Goal: Check status: Check status

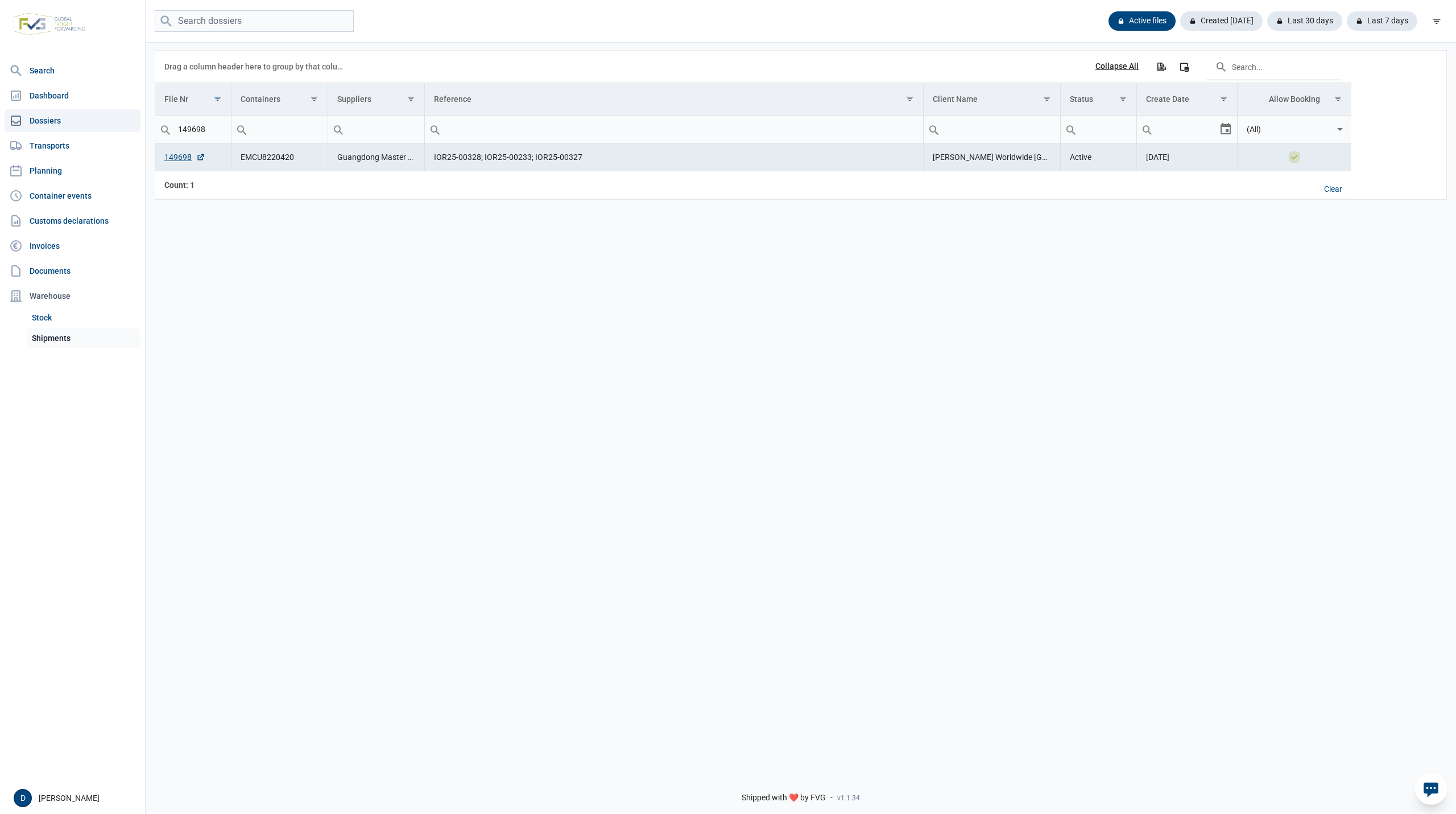
click at [43, 339] on link "Shipments" at bounding box center [84, 337] width 113 height 20
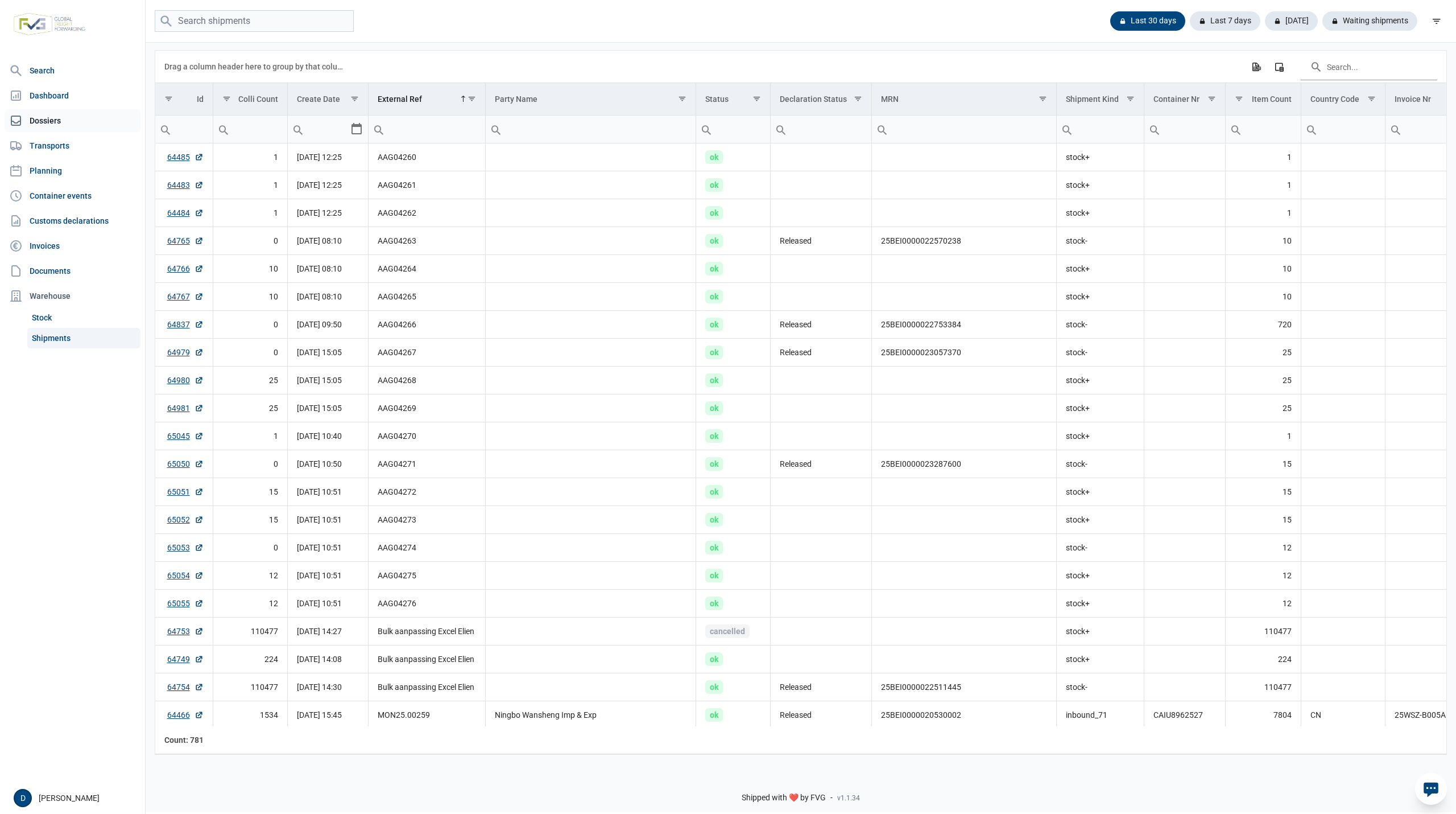
click at [41, 119] on link "Dossiers" at bounding box center [73, 121] width 136 height 23
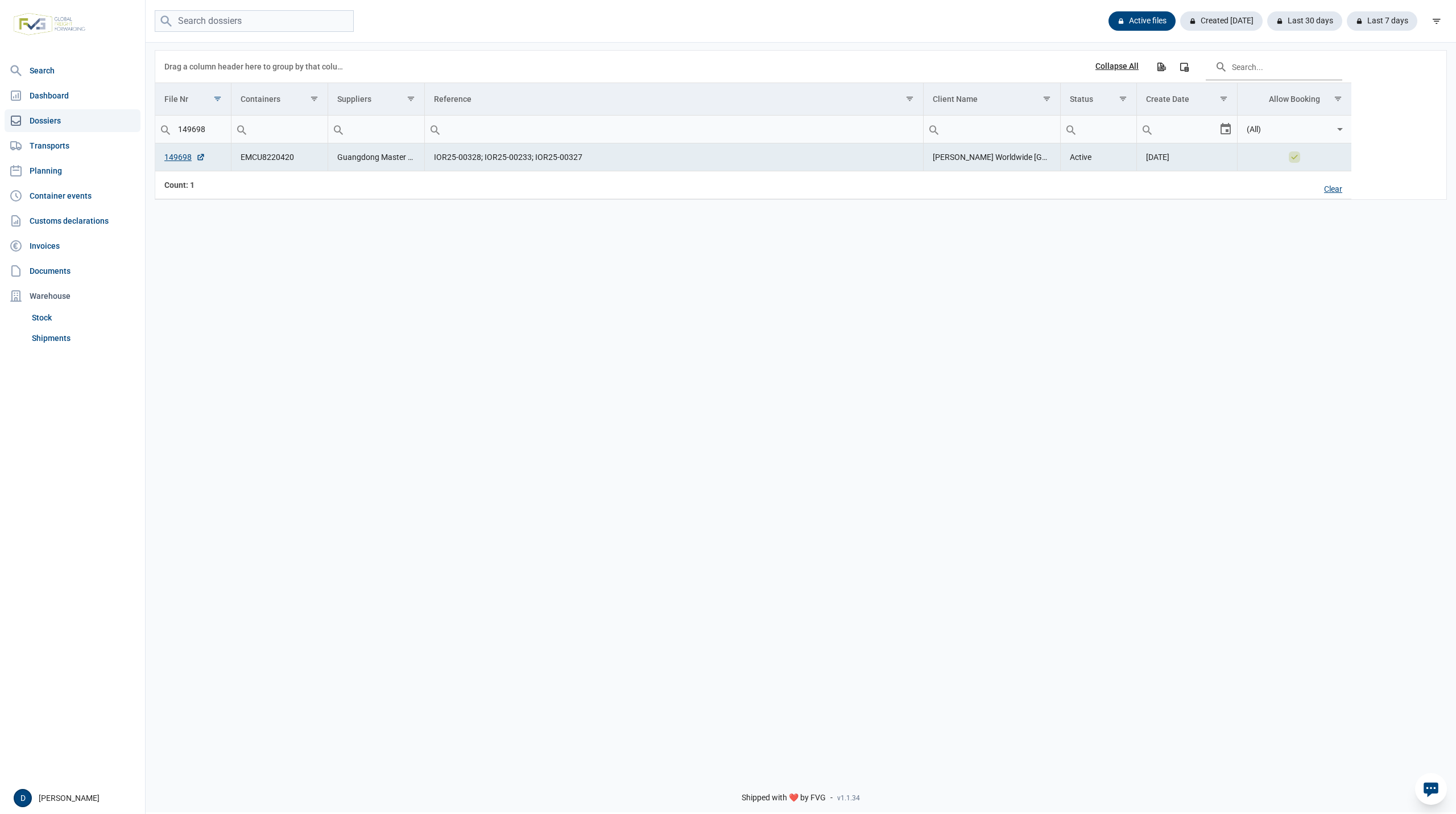
click at [1332, 192] on div "Clear" at bounding box center [1333, 190] width 36 height 19
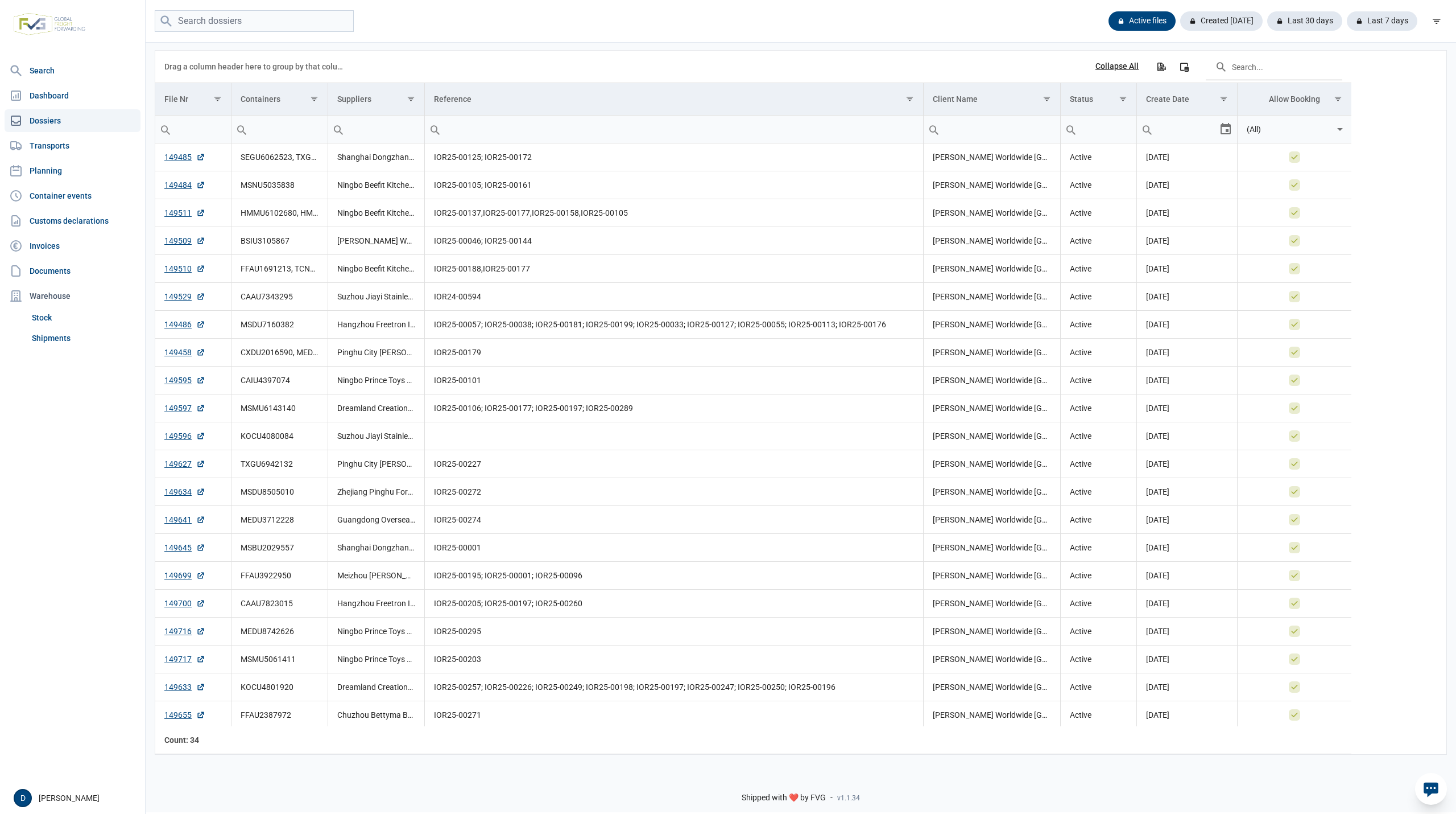
click at [285, 133] on input "Filter cell" at bounding box center [280, 129] width 96 height 28
click at [204, 23] on input "search" at bounding box center [255, 21] width 199 height 22
type input "FFAU4452110"
click at [312, 19] on input "FFAU4452110" at bounding box center [255, 21] width 199 height 22
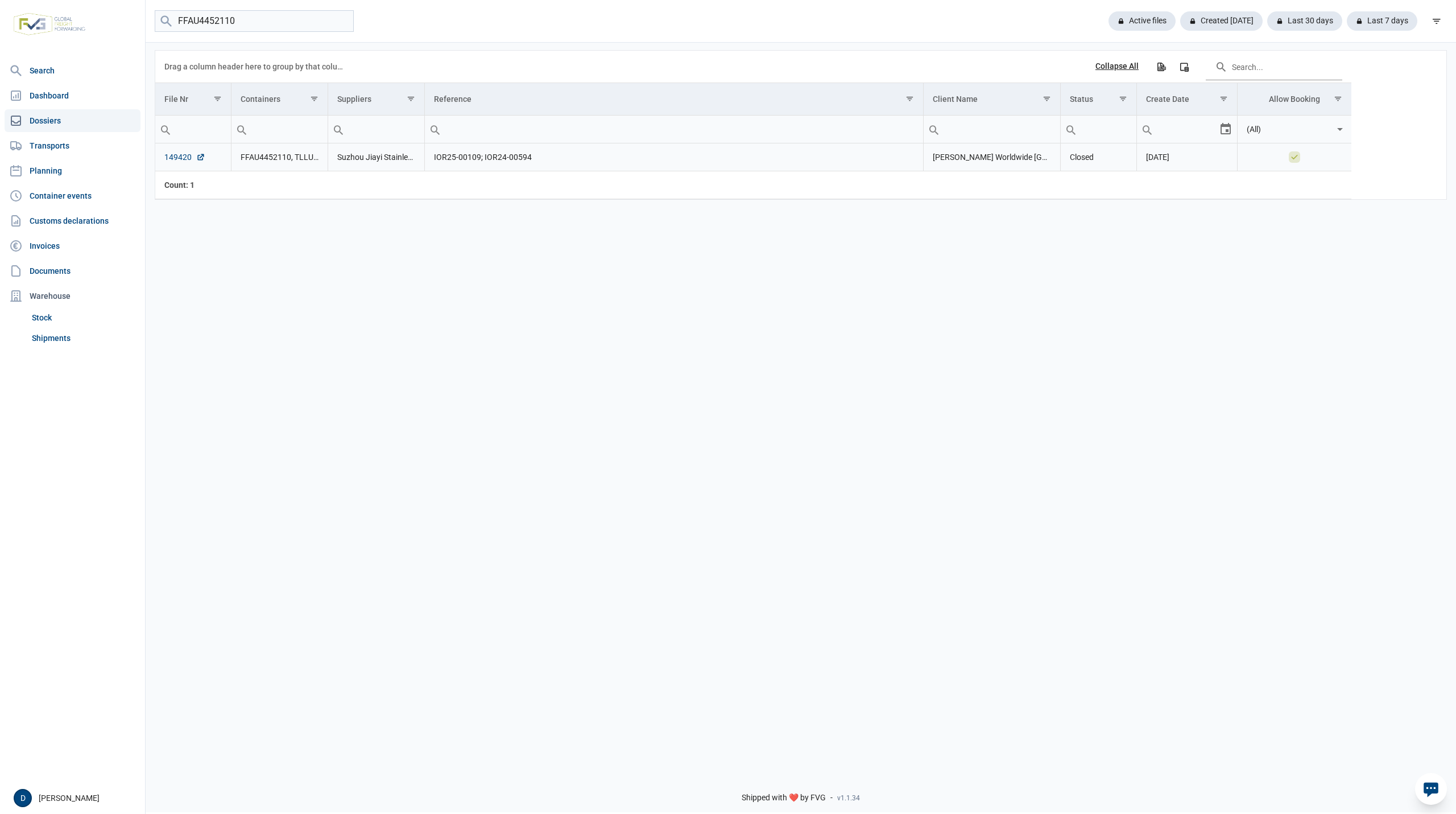
click at [173, 156] on link "149420" at bounding box center [185, 157] width 41 height 11
click at [58, 337] on link "Shipments" at bounding box center [84, 337] width 113 height 20
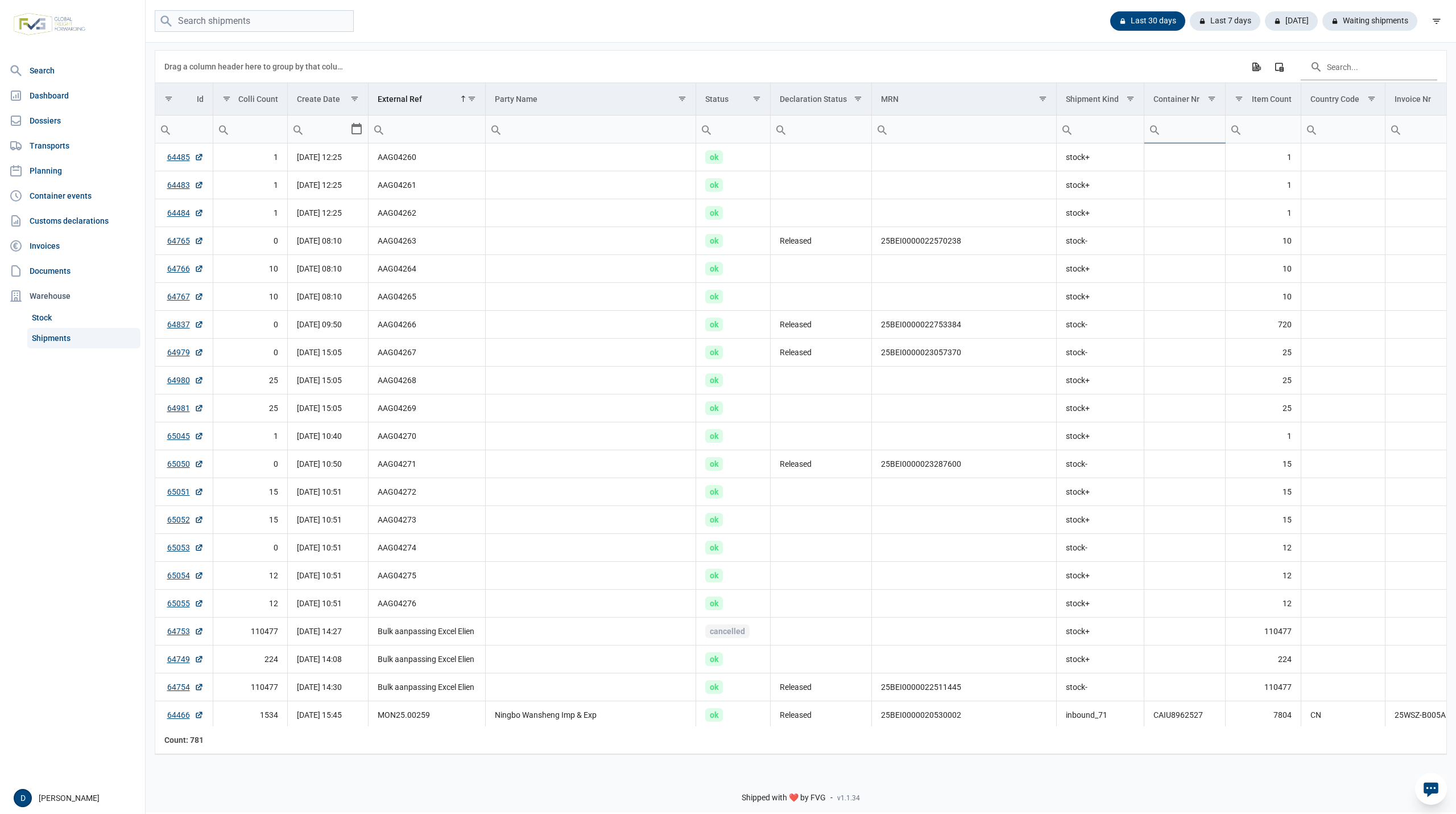
click at [1193, 130] on input "Filter cell" at bounding box center [1185, 129] width 80 height 28
type input "FFAU"
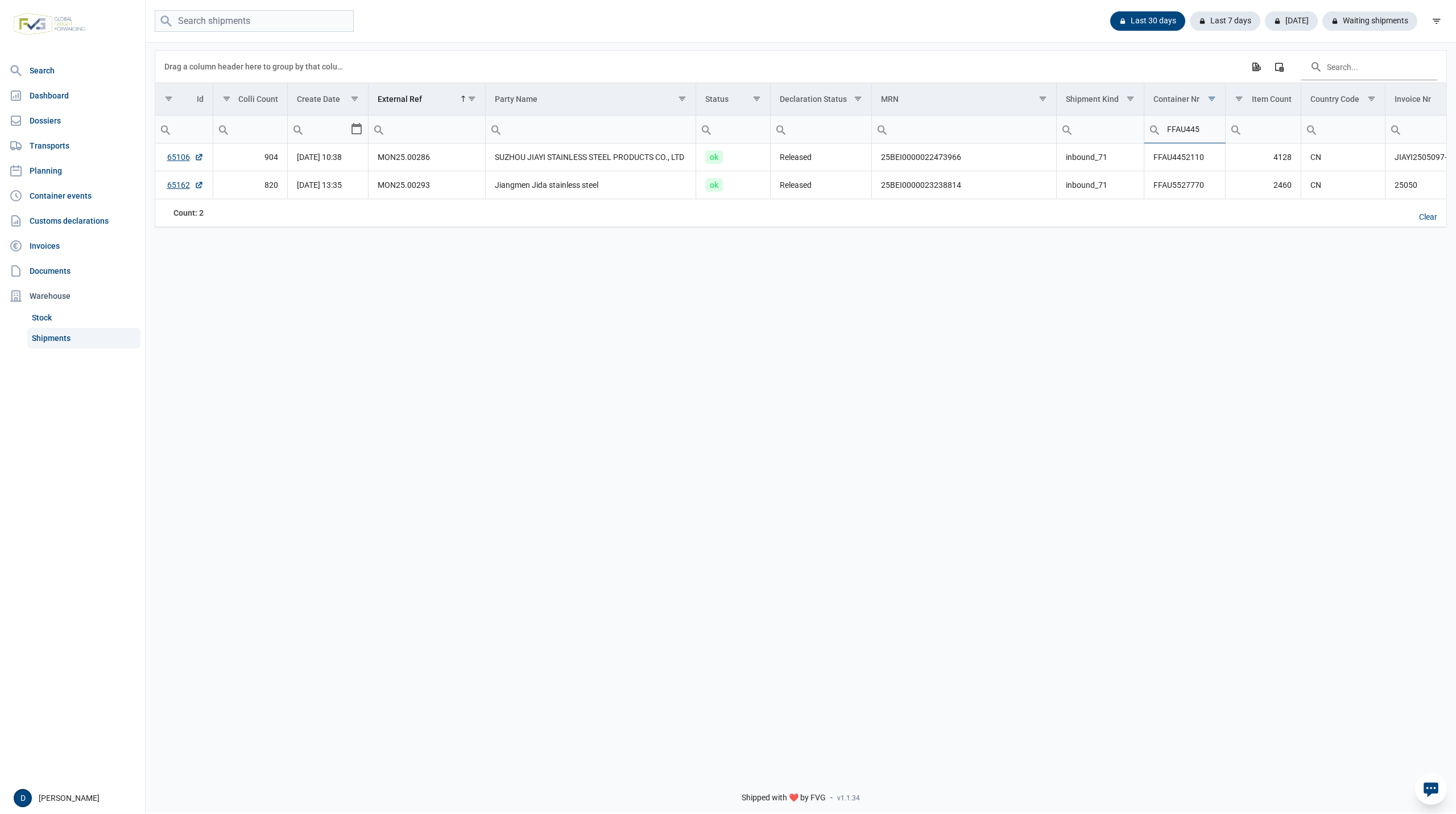
type input "FFAU445"
click at [179, 156] on link "65106" at bounding box center [186, 157] width 36 height 11
drag, startPoint x: 1208, startPoint y: 124, endPoint x: 1097, endPoint y: 135, distance: 111.5
click at [1097, 133] on tr "Equals Does not equal Less than Greater than Less than or equal to Greater than…" at bounding box center [1022, 129] width 1736 height 28
type input "TLLU"
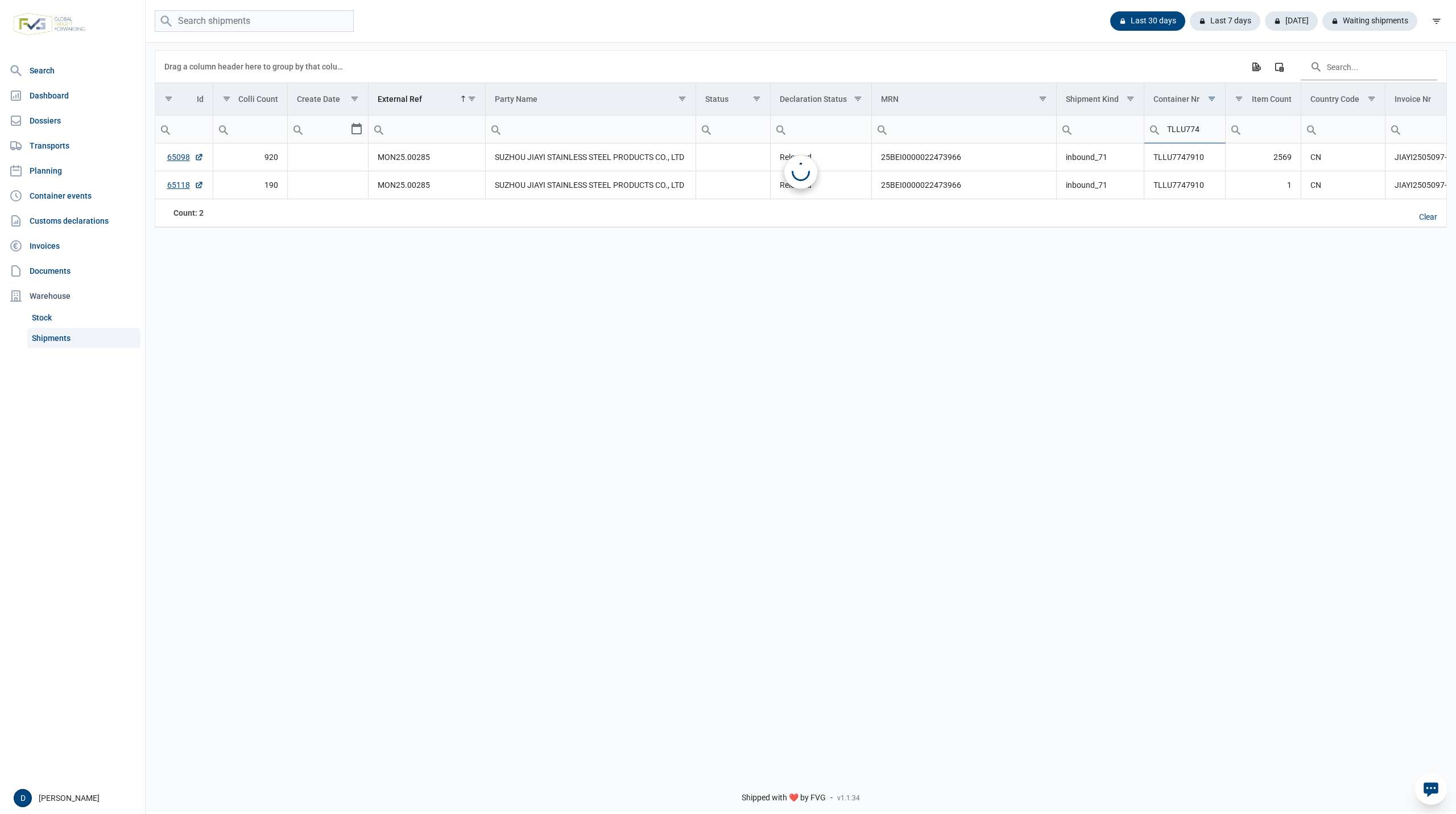
type input "TLLU774"
click at [178, 157] on link "65098" at bounding box center [186, 157] width 36 height 11
click at [176, 185] on link "65118" at bounding box center [186, 185] width 36 height 11
drag, startPoint x: 1204, startPoint y: 125, endPoint x: 1097, endPoint y: 139, distance: 107.9
click at [1097, 138] on tr "Equals Does not equal Less than Greater than Less than or equal to Greater than…" at bounding box center [1022, 129] width 1736 height 28
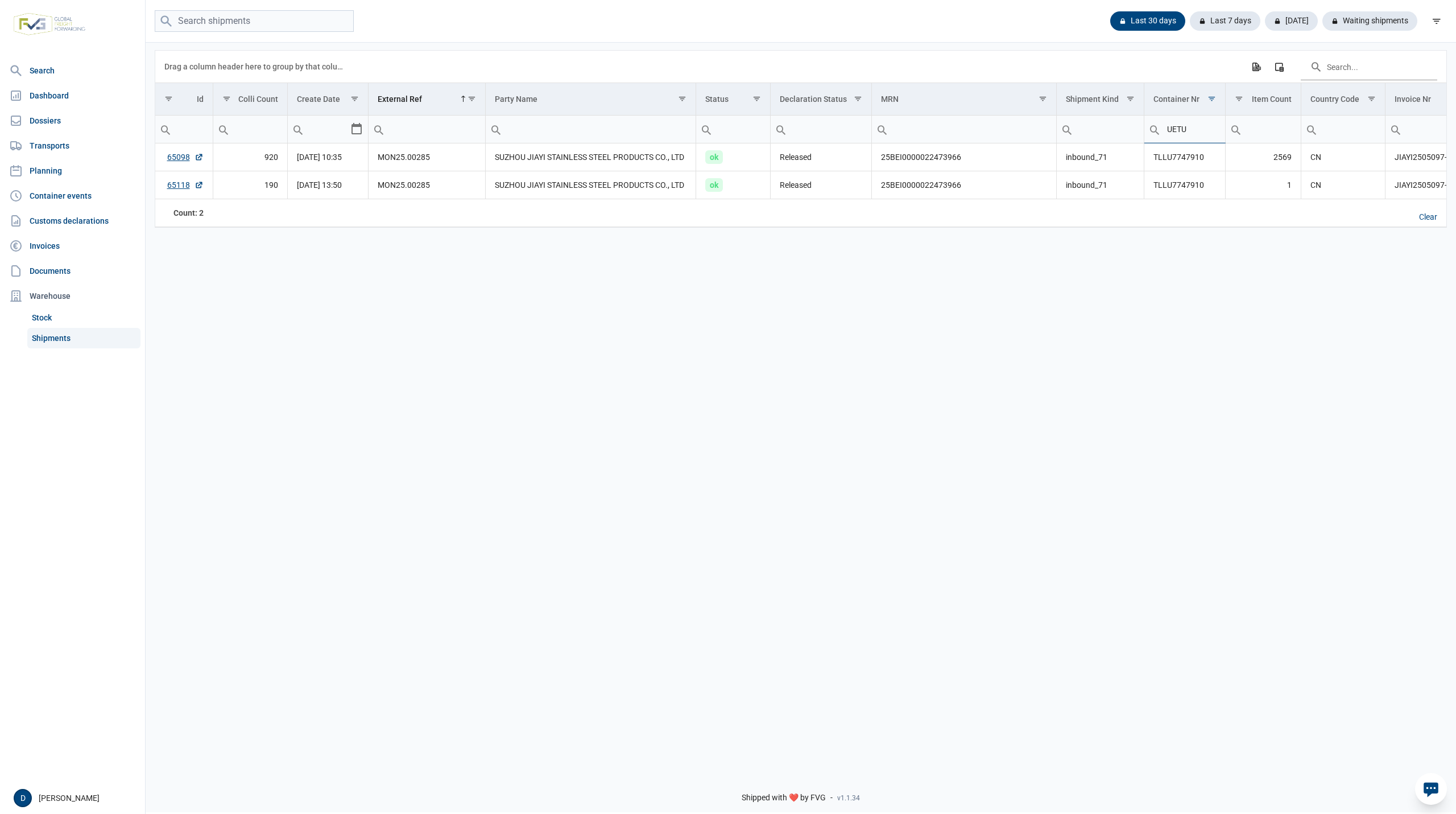
type input "UETU"
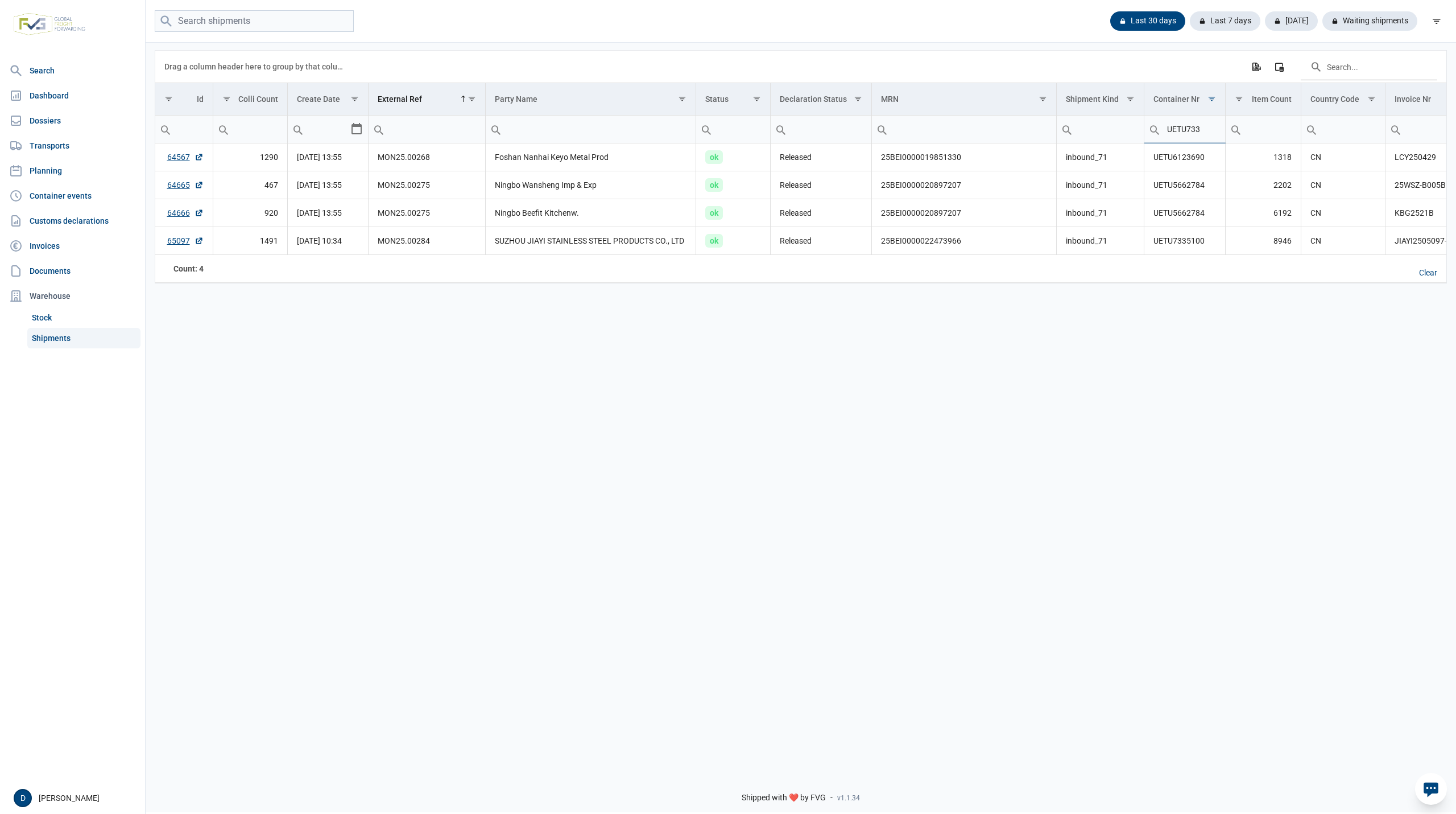
type input "UETU733"
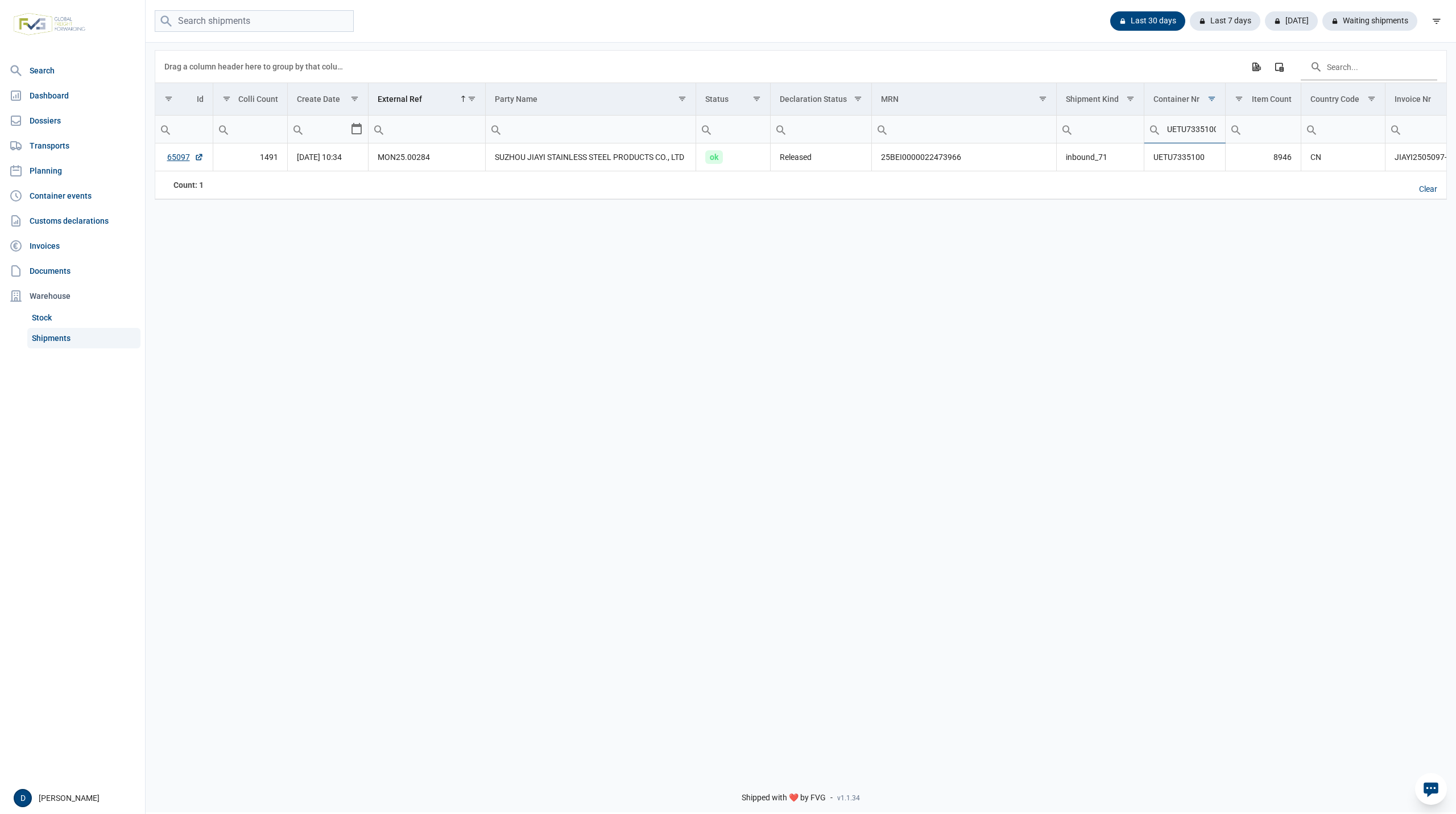
scroll to position [0, 2]
type input "UETU7335100"
click at [171, 155] on link "65097" at bounding box center [186, 157] width 36 height 11
drag, startPoint x: 1166, startPoint y: 130, endPoint x: 1248, endPoint y: 130, distance: 82.0
click at [1248, 130] on tr "Equals Does not equal Less than Greater than Less than or equal to Greater than…" at bounding box center [1022, 129] width 1736 height 28
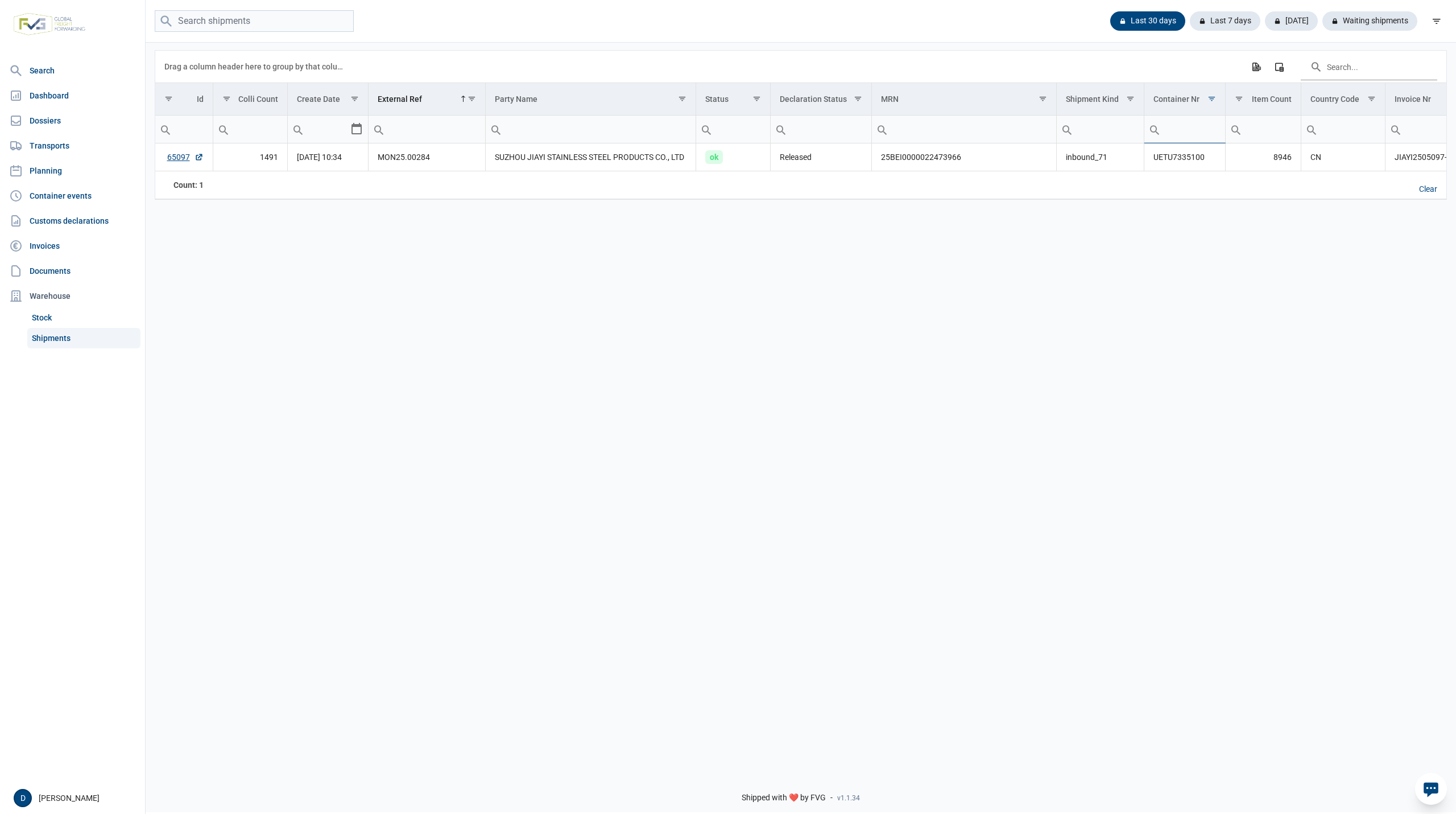
scroll to position [0, 0]
type input "TIIU"
type input "TIIU440"
click at [174, 163] on link "65165" at bounding box center [186, 157] width 36 height 11
drag, startPoint x: 1204, startPoint y: 130, endPoint x: 1133, endPoint y: 139, distance: 71.6
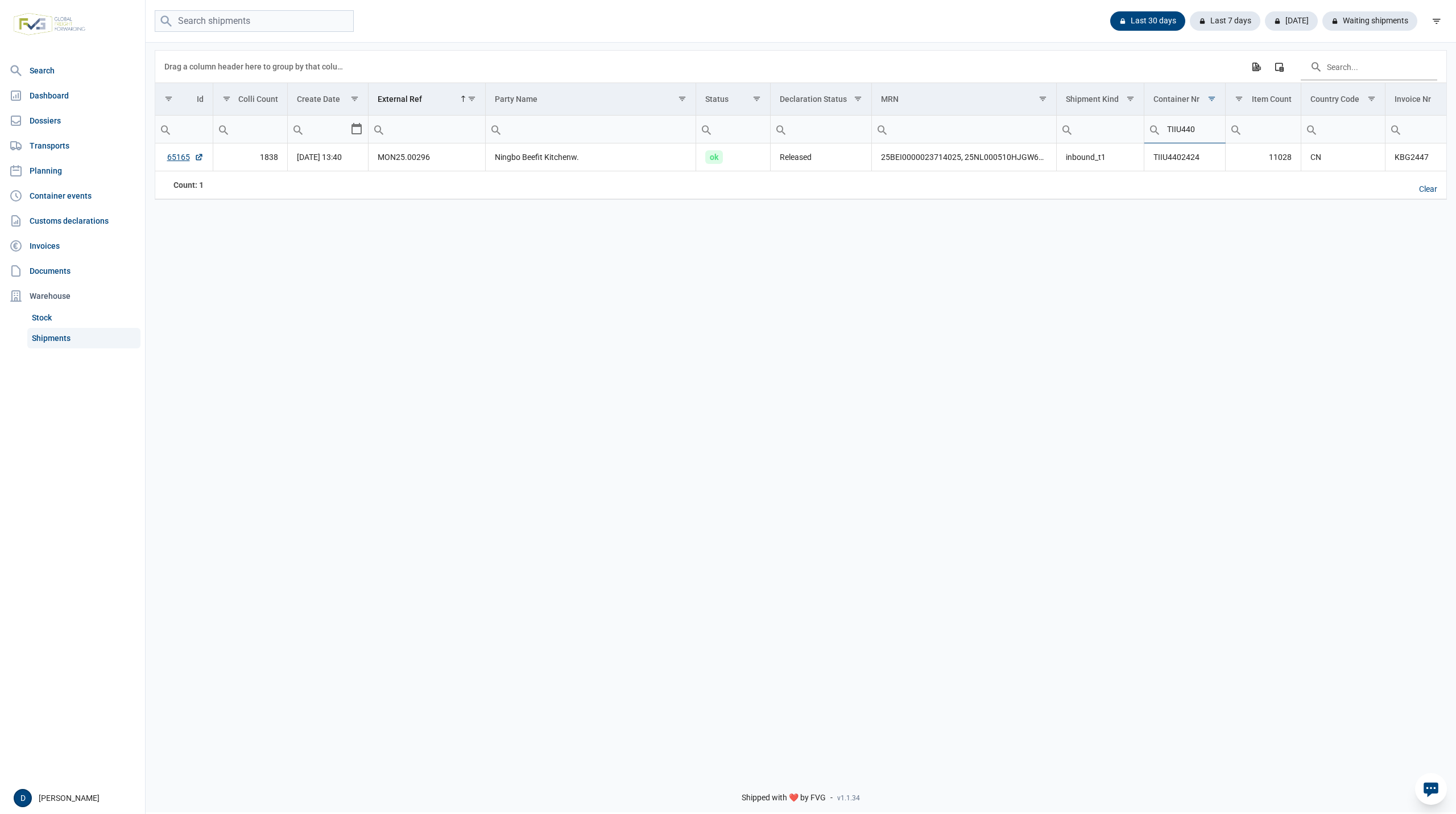
click at [1133, 139] on tr "Equals Does not equal Less than Greater than Less than or equal to Greater than…" at bounding box center [1022, 129] width 1736 height 28
type input "FFA"
type input "FFAU"
type input "FFAU445"
click at [179, 160] on link "65106" at bounding box center [186, 157] width 36 height 11
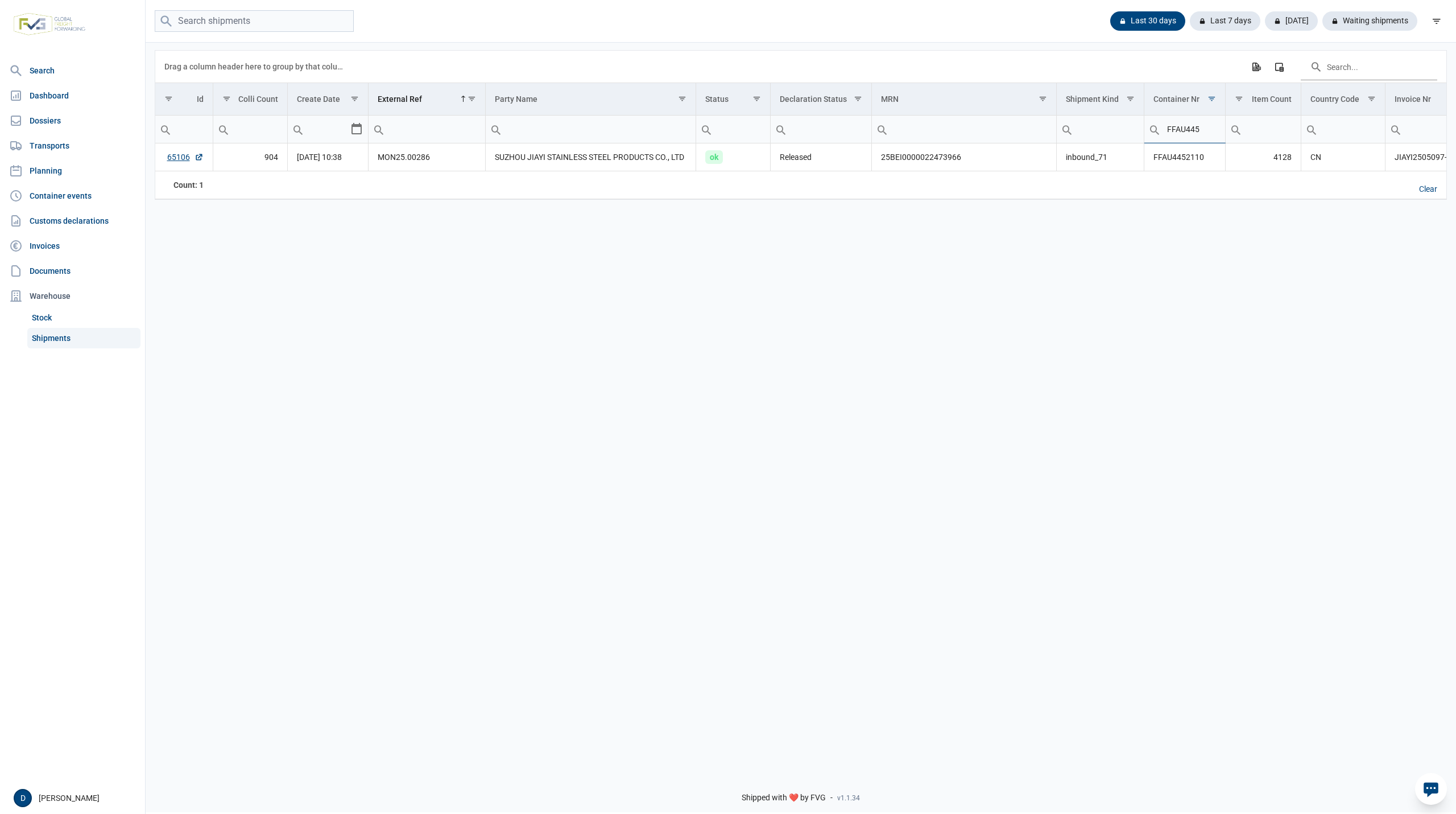
drag, startPoint x: 1200, startPoint y: 130, endPoint x: 1097, endPoint y: 130, distance: 103.0
click at [1097, 130] on tr "Equals Does not equal Less than Greater than Less than or equal to Greater than…" at bounding box center [1022, 129] width 1736 height 28
type input "TLLU"
type input "TLLU774"
click at [168, 158] on link "65098" at bounding box center [186, 157] width 36 height 11
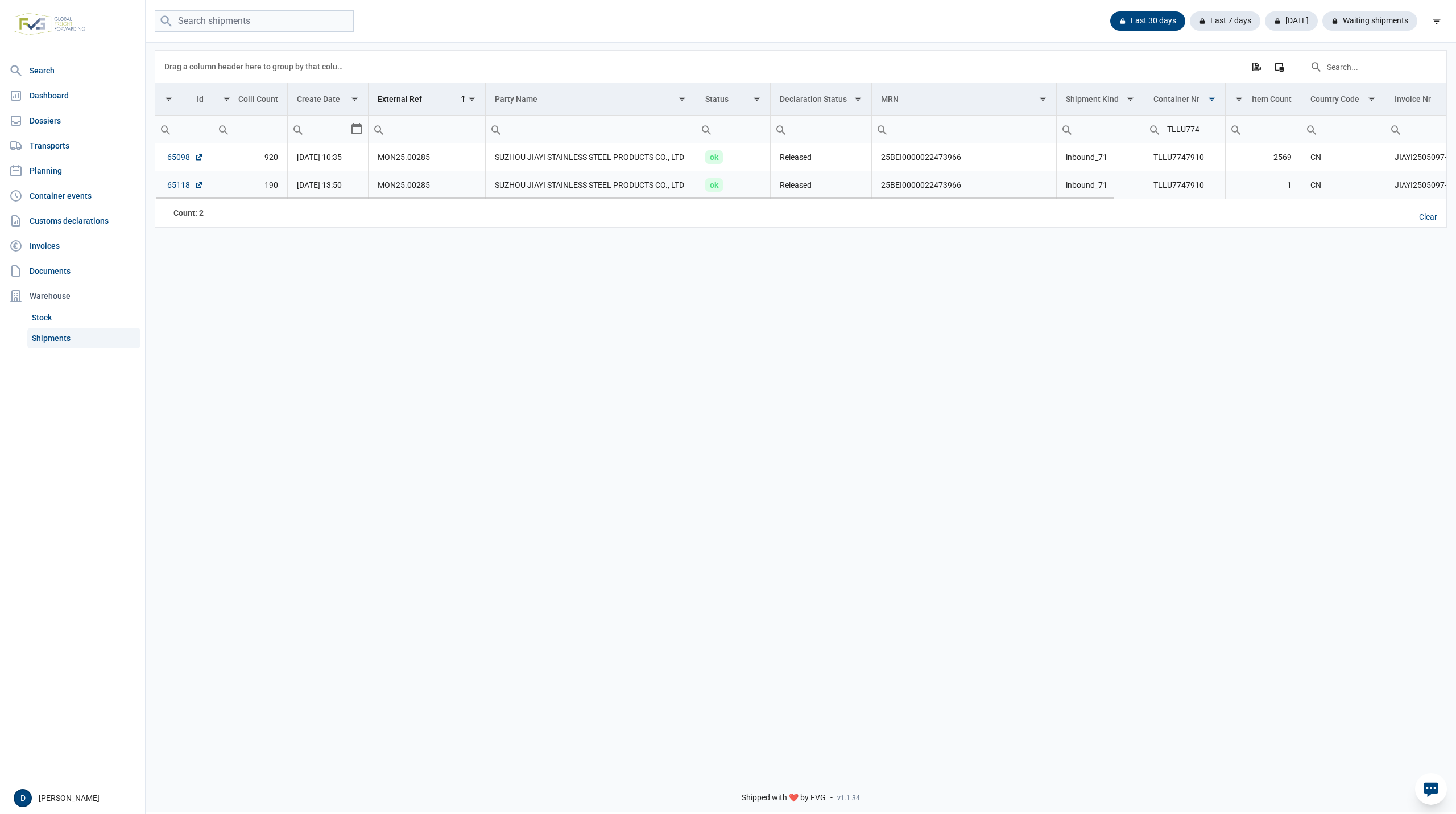
click at [179, 186] on link "65118" at bounding box center [186, 185] width 36 height 11
drag, startPoint x: 1204, startPoint y: 131, endPoint x: 1128, endPoint y: 148, distance: 77.9
click at [1128, 148] on div "Data grid with 2 rows and 18 columns Drag a column header here to group by that…" at bounding box center [800, 139] width 1291 height 176
type input "FFAU"
type input "FFAU552"
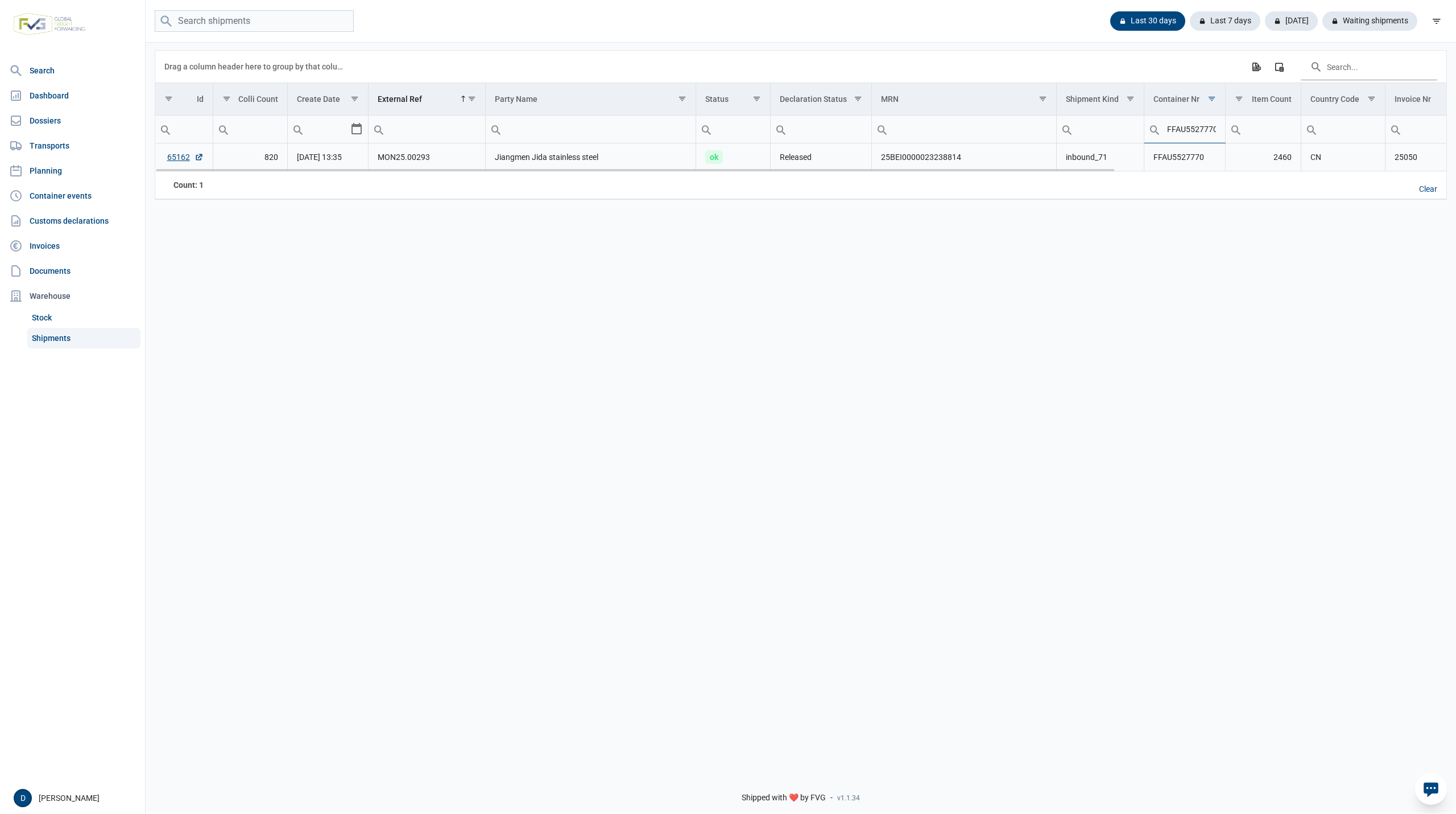
scroll to position [0, 1]
type input "FFAU5527770"
click at [180, 160] on link "65162" at bounding box center [186, 157] width 36 height 11
drag, startPoint x: 163, startPoint y: 162, endPoint x: 190, endPoint y: 164, distance: 27.1
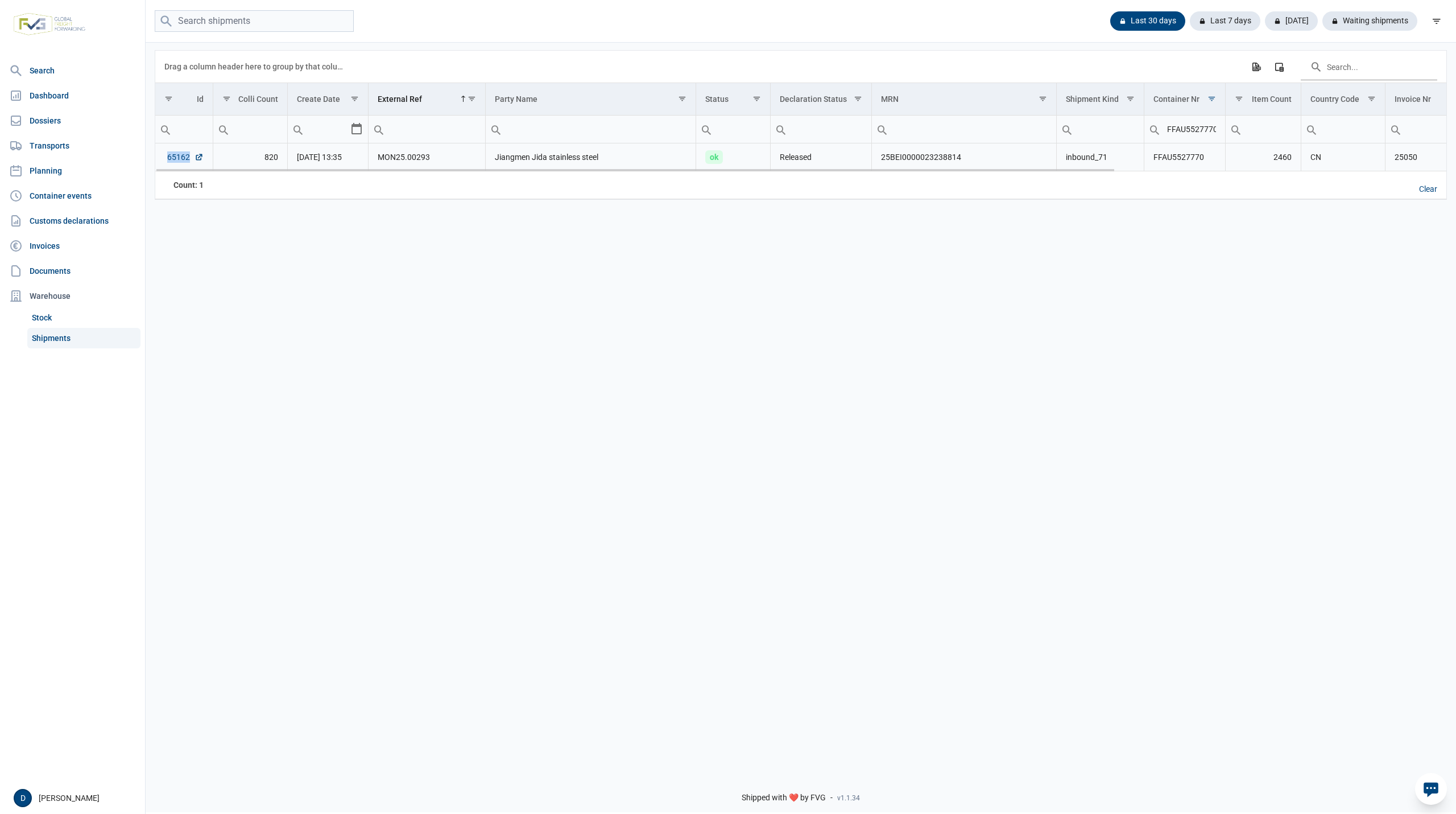
click at [190, 164] on td "65162" at bounding box center [184, 157] width 57 height 28
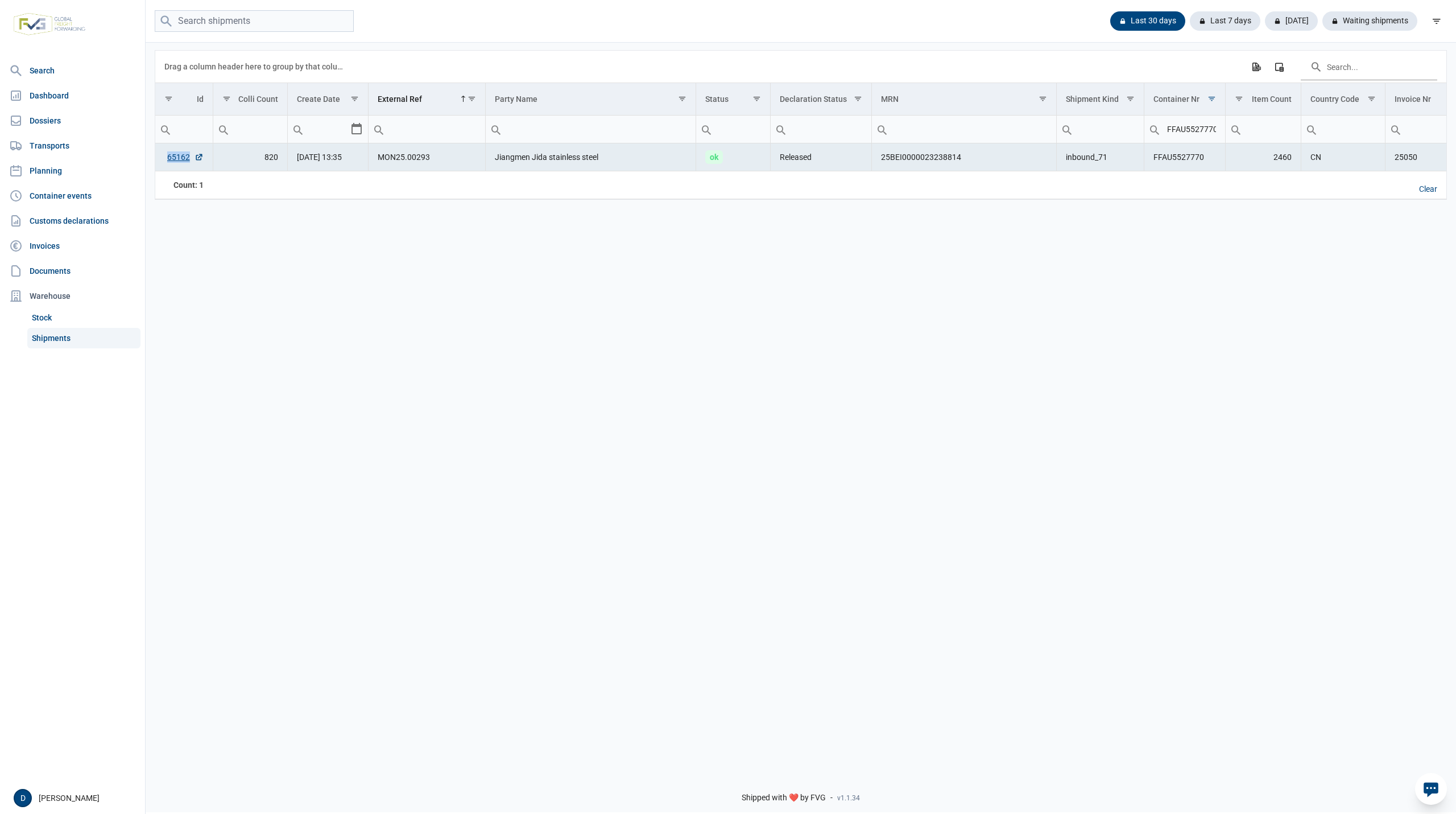
copy link "65162"
drag, startPoint x: 1170, startPoint y: 132, endPoint x: 1235, endPoint y: 133, distance: 65.0
click at [1234, 133] on tr "Equals Does not equal Less than Greater than Less than or equal to Greater than…" at bounding box center [1022, 129] width 1736 height 28
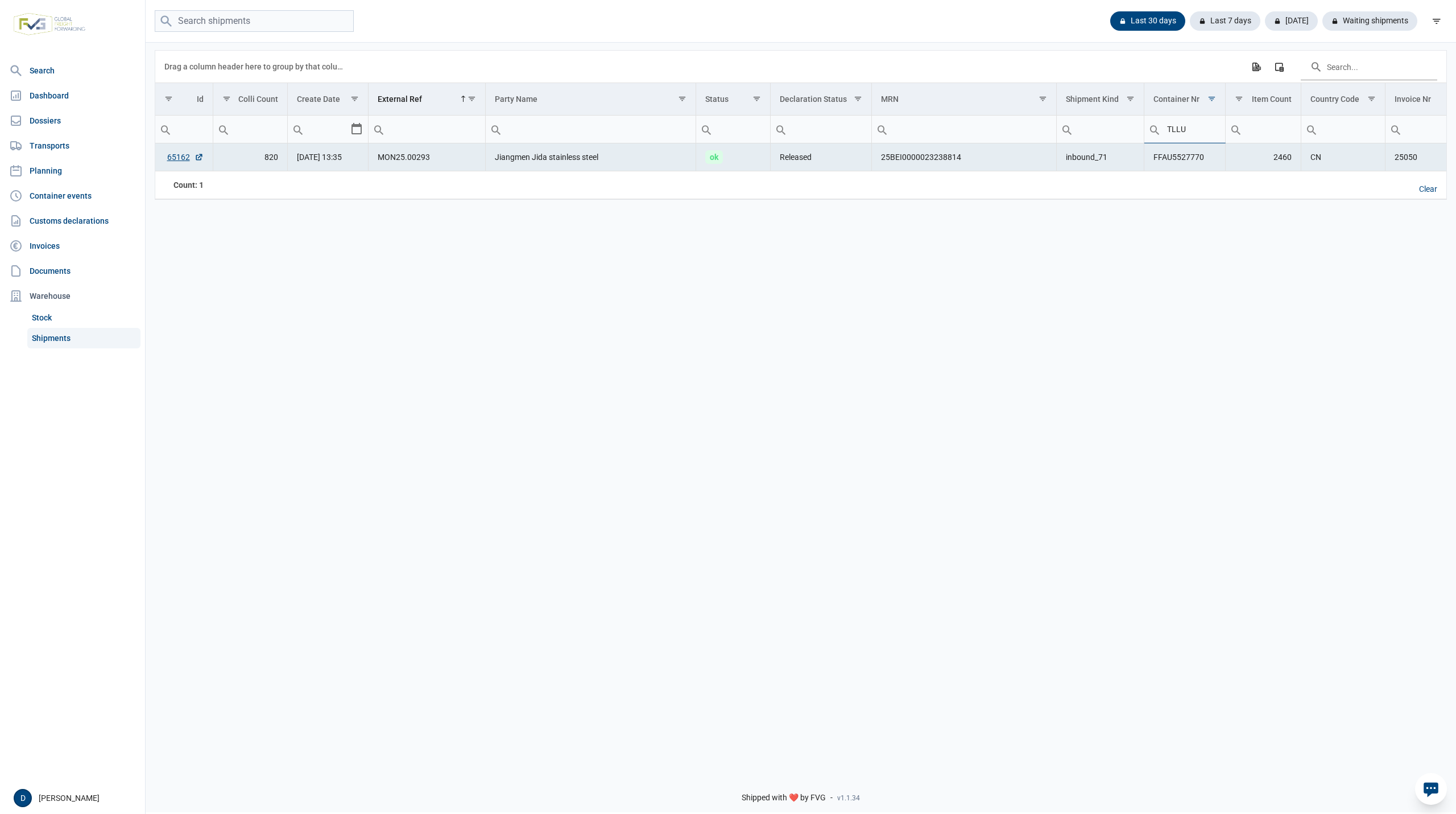
type input "TLLU"
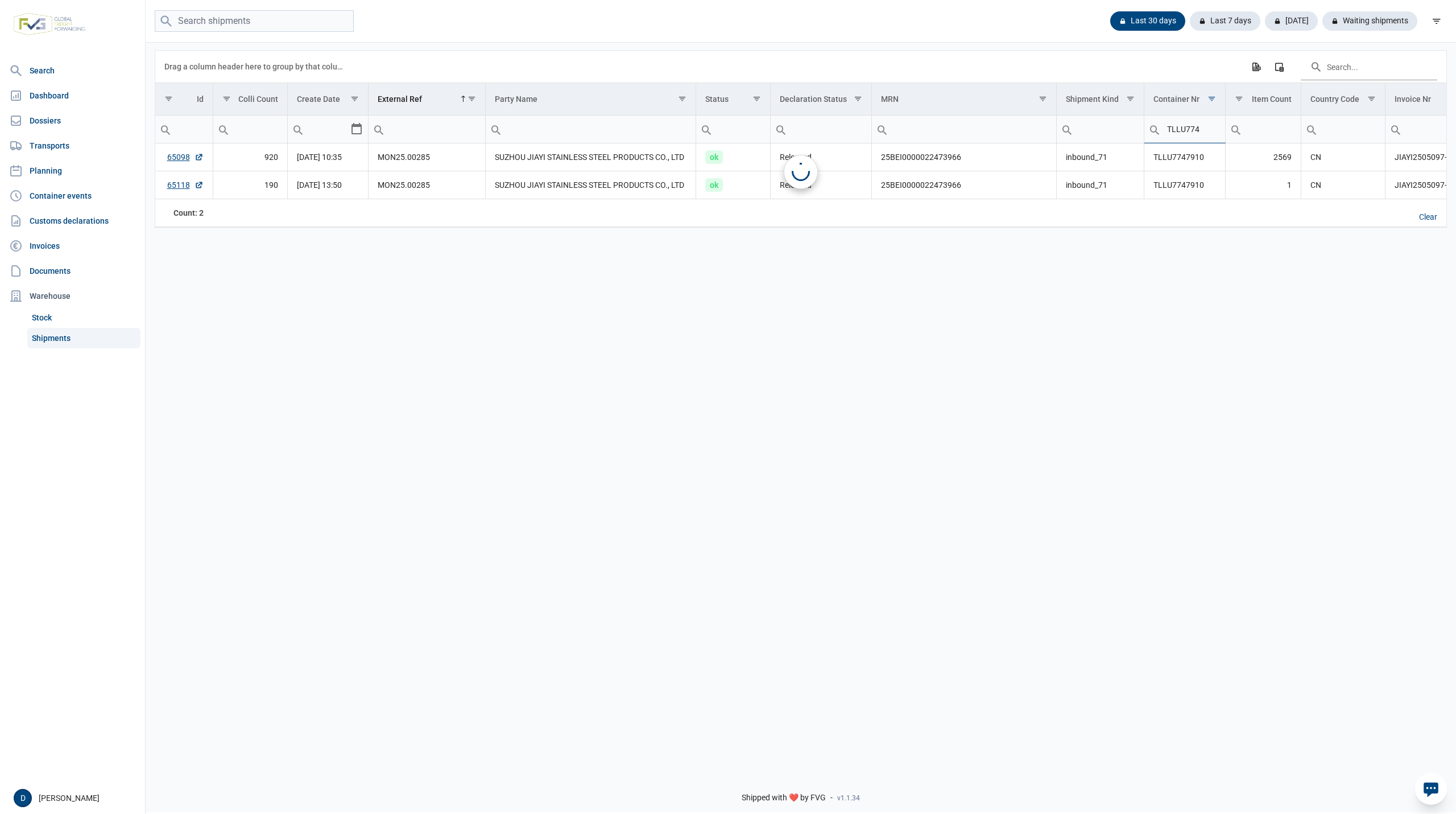
type input "TLLU774"
click at [176, 183] on link "65118" at bounding box center [186, 185] width 36 height 11
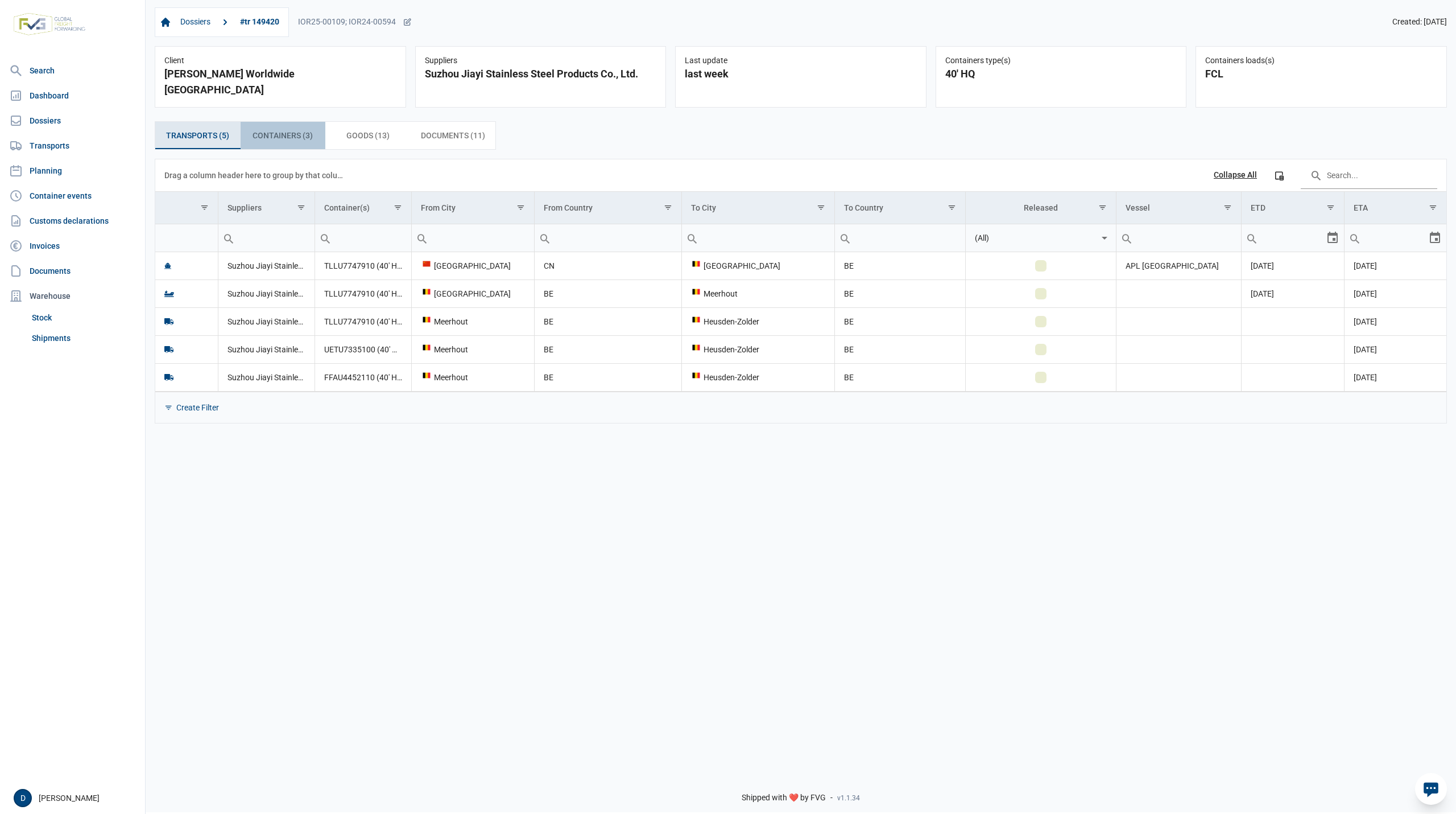
click at [289, 128] on span "Containers (3) Containers (3)" at bounding box center [282, 135] width 60 height 13
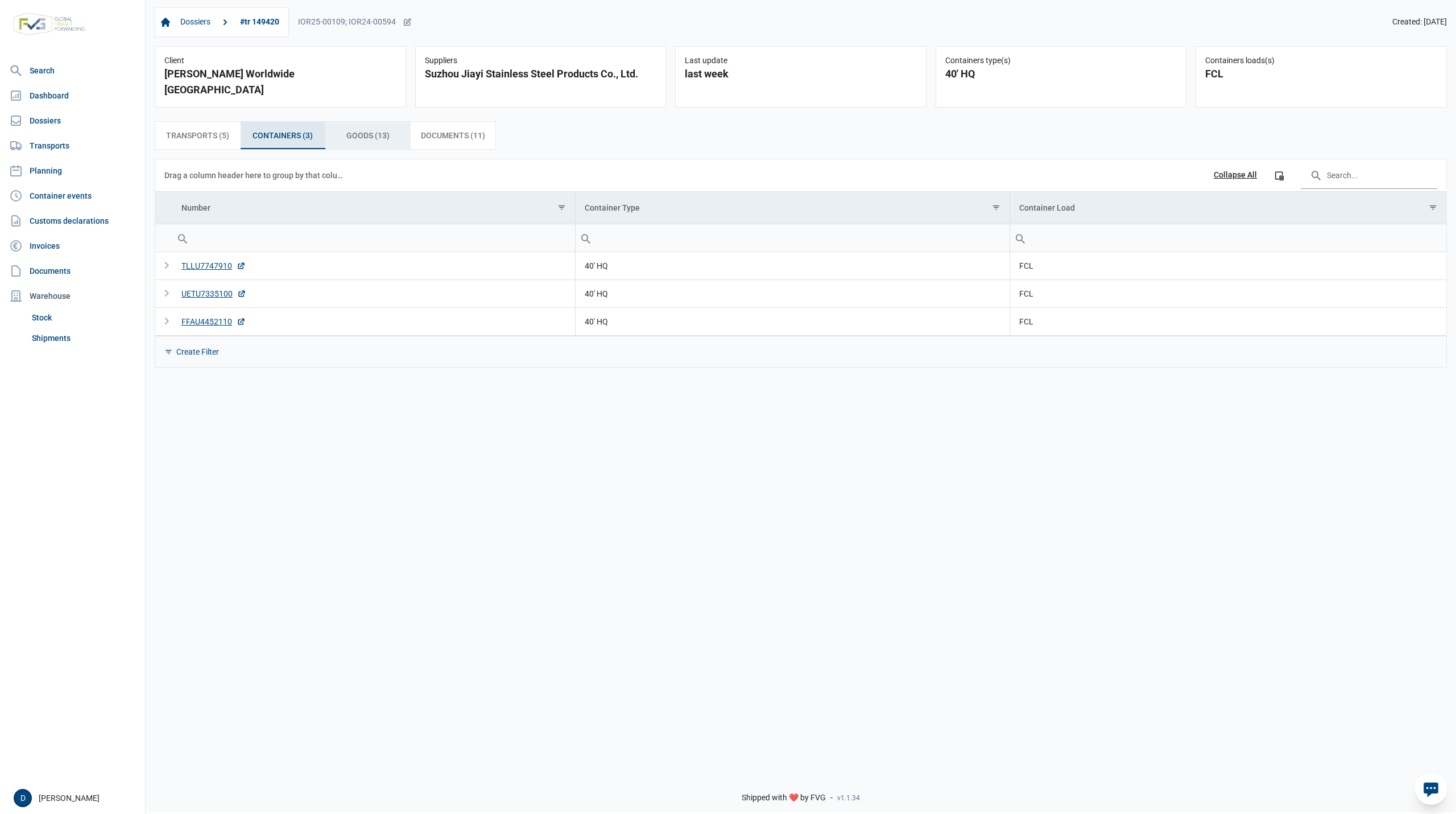
click at [363, 128] on span "Goods (13) Goods (13)" at bounding box center [368, 135] width 43 height 13
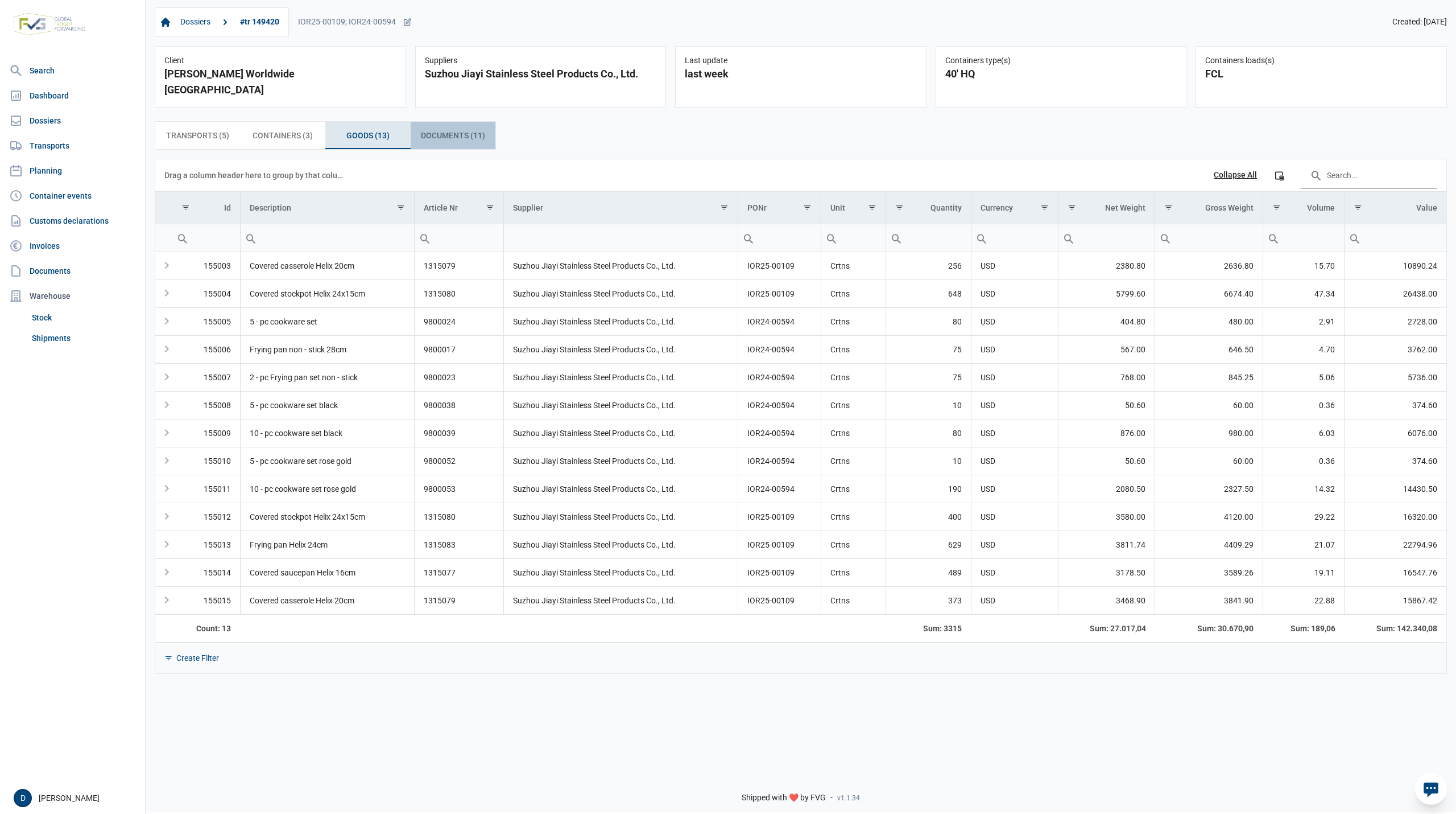
click at [439, 128] on span "Documents (11) Documents (11)" at bounding box center [453, 135] width 64 height 13
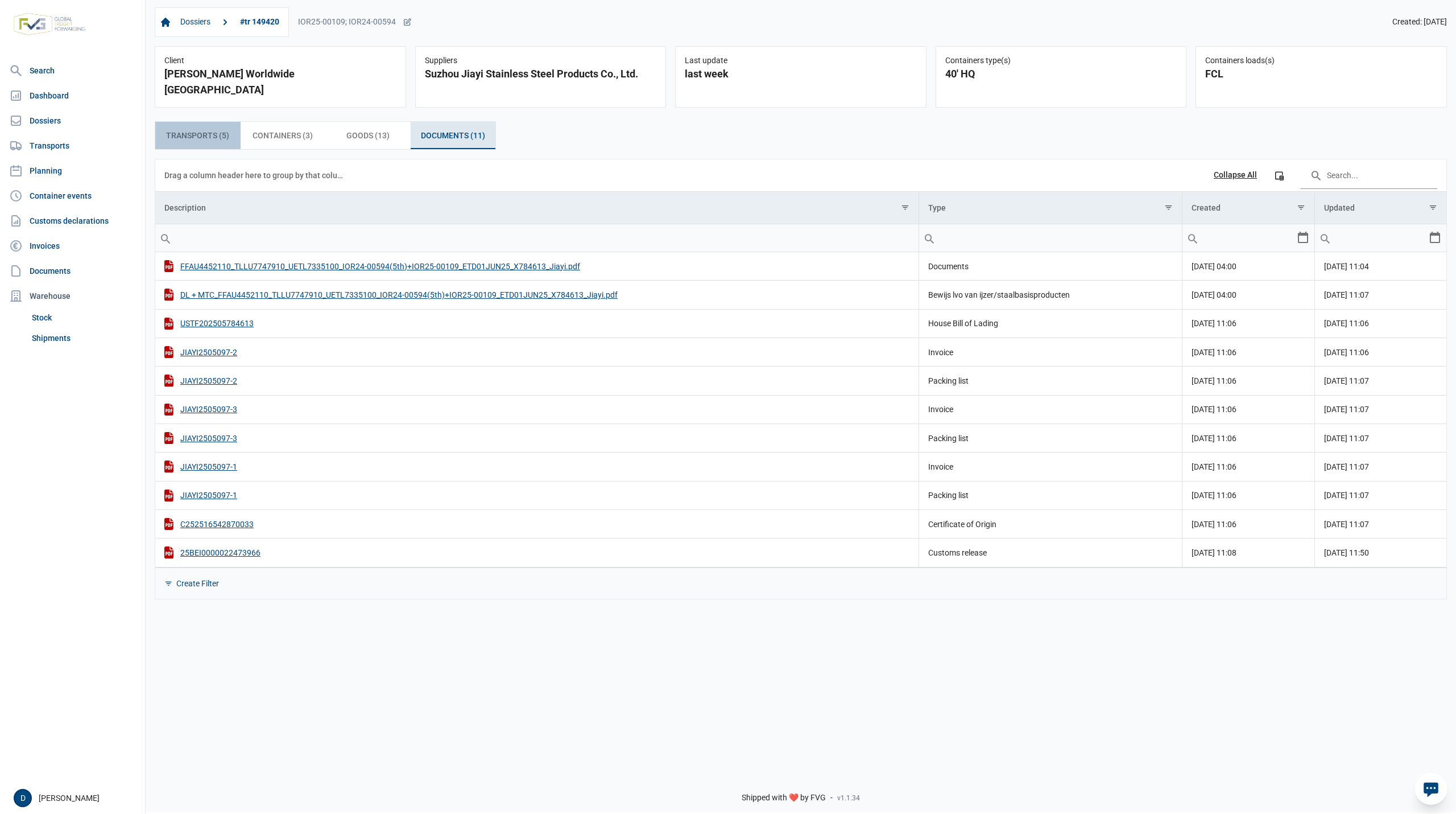
click at [210, 128] on span "Transports (5) Transports (5)" at bounding box center [198, 135] width 63 height 13
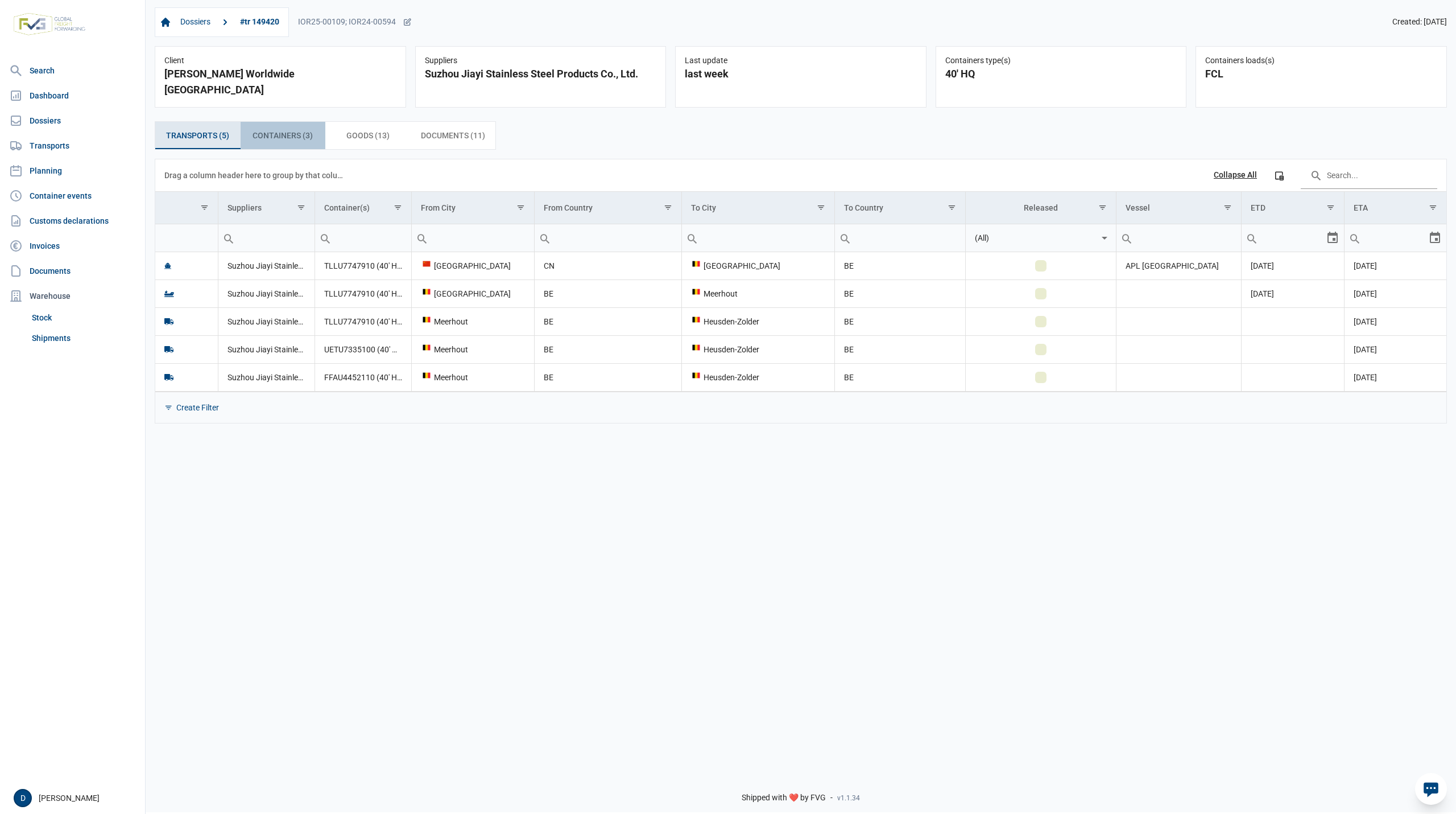
click at [270, 128] on span "Containers (3) Containers (3)" at bounding box center [282, 135] width 60 height 13
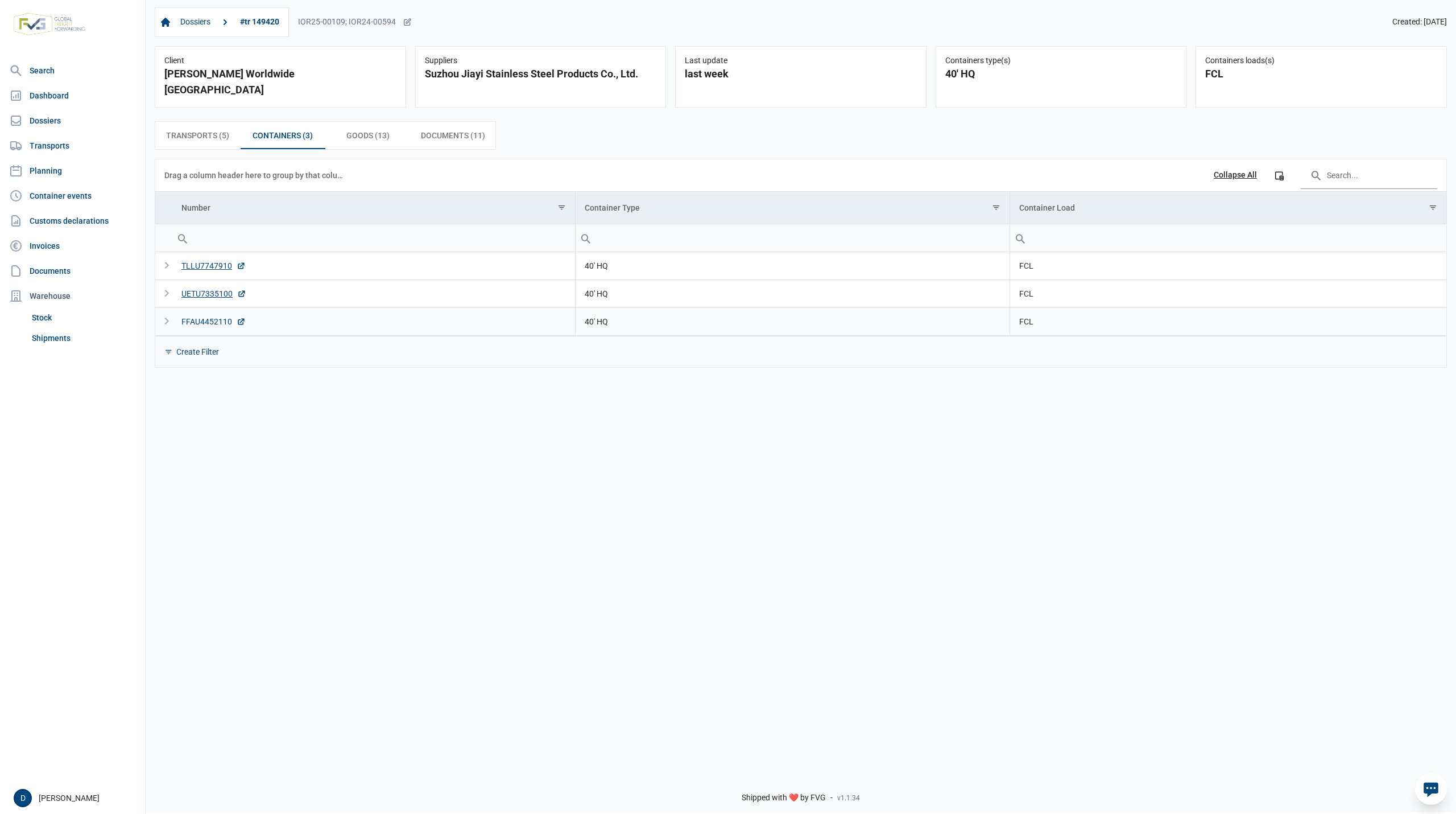
click at [201, 316] on div "FFAU4452110" at bounding box center [213, 322] width 64 height 11
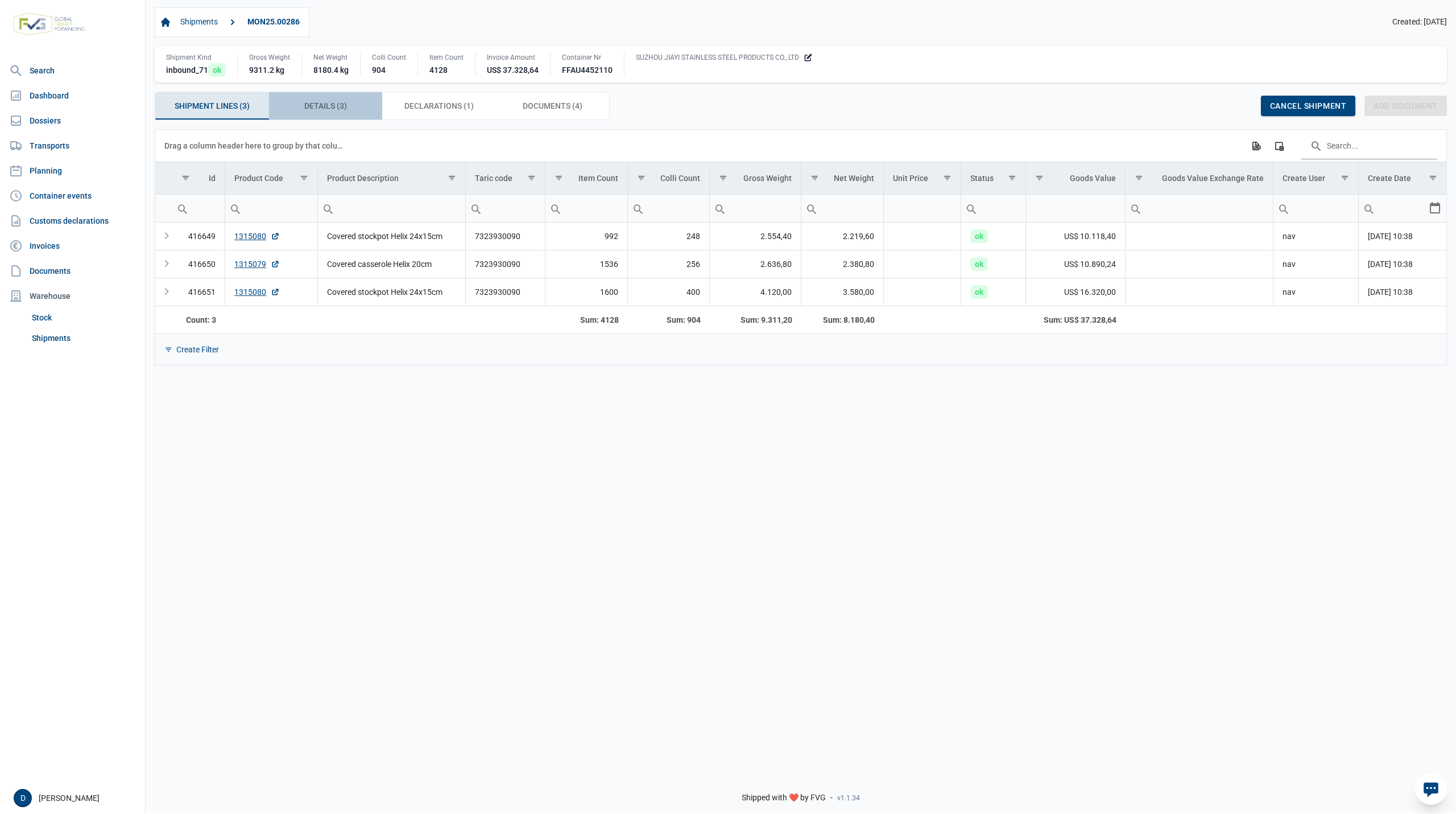
click at [317, 110] on span "Details (3) Details (3)" at bounding box center [325, 105] width 43 height 13
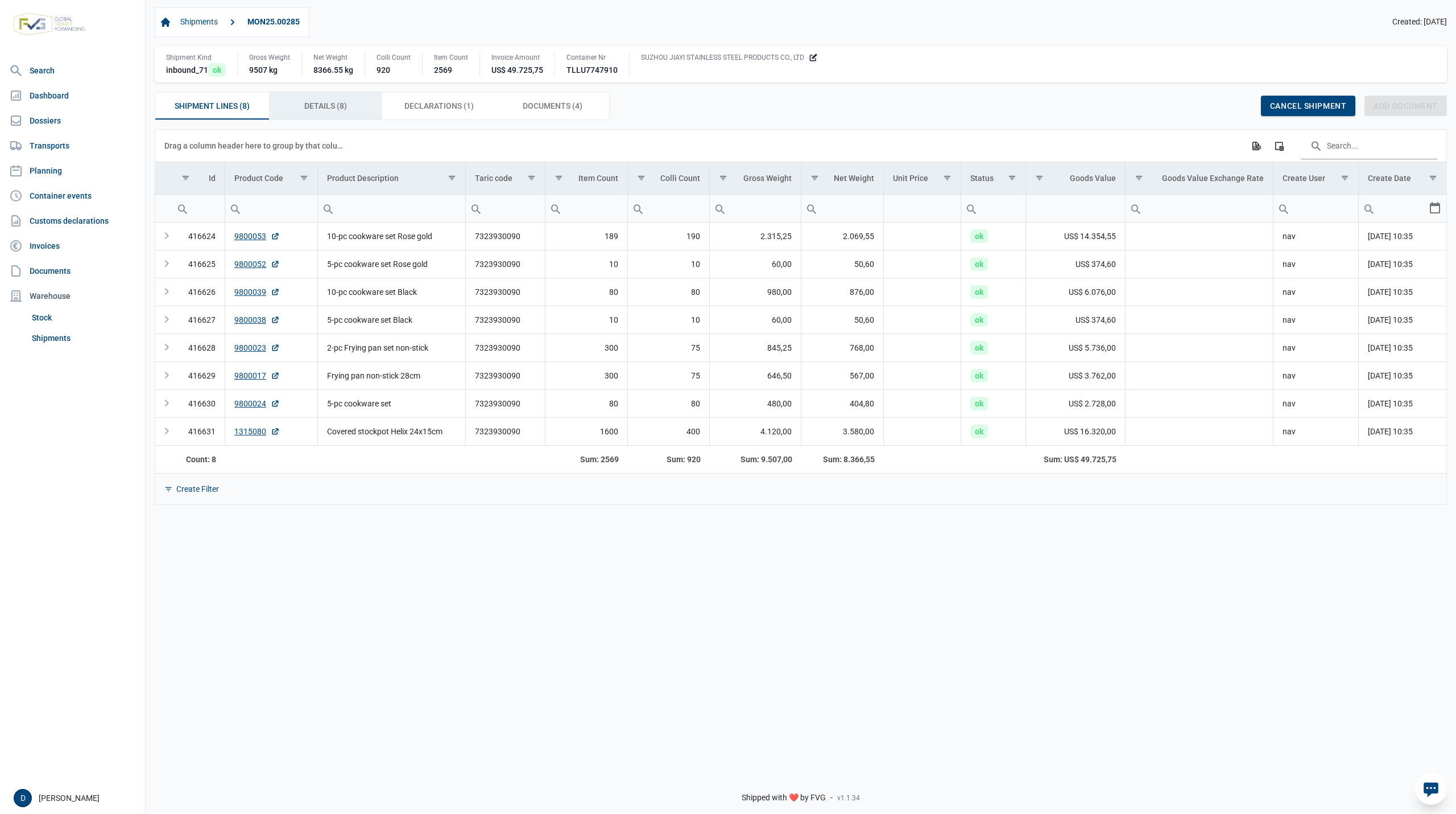
click at [338, 103] on span "Details (8) Details (8)" at bounding box center [325, 105] width 43 height 13
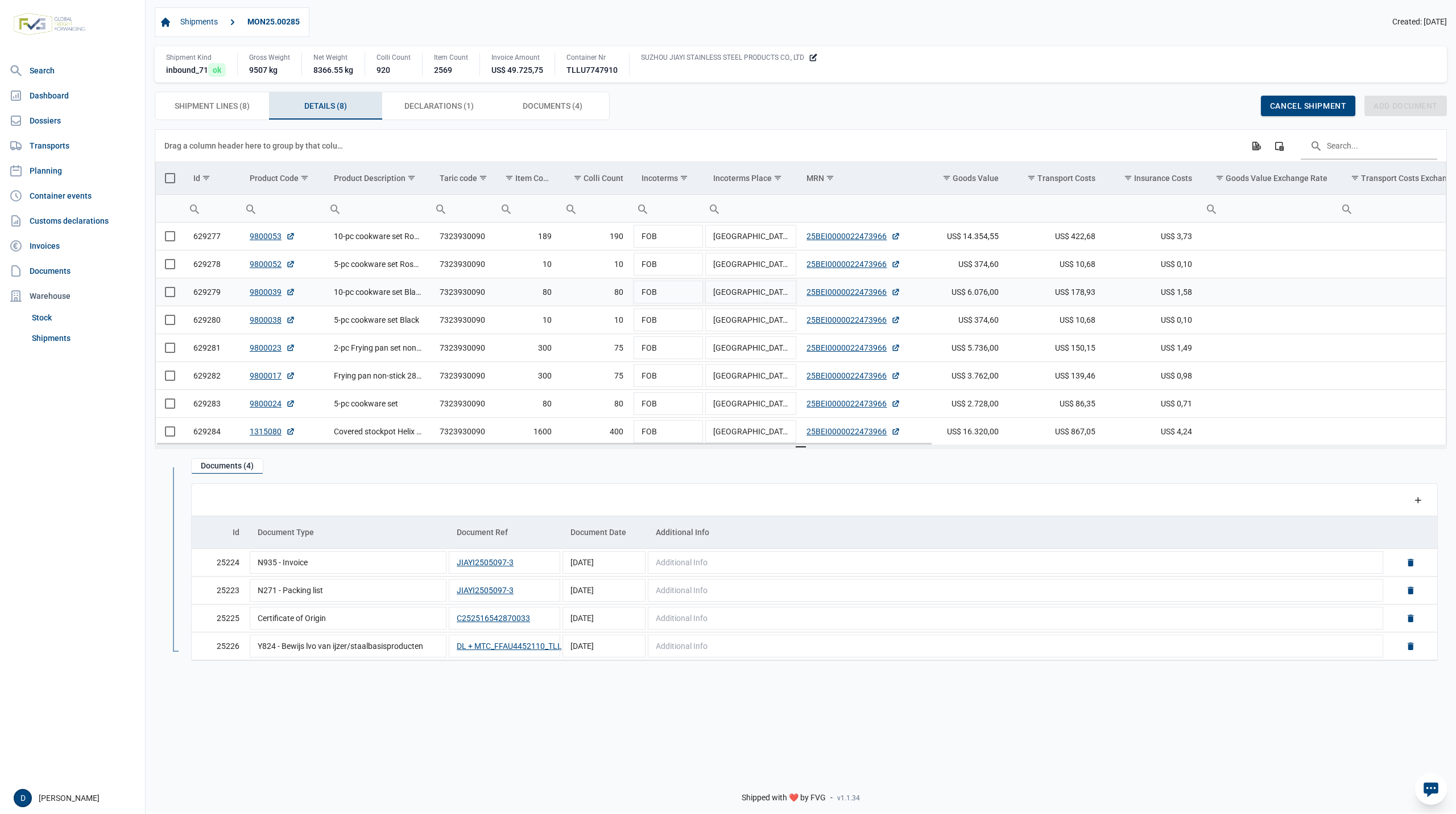
scroll to position [74, 0]
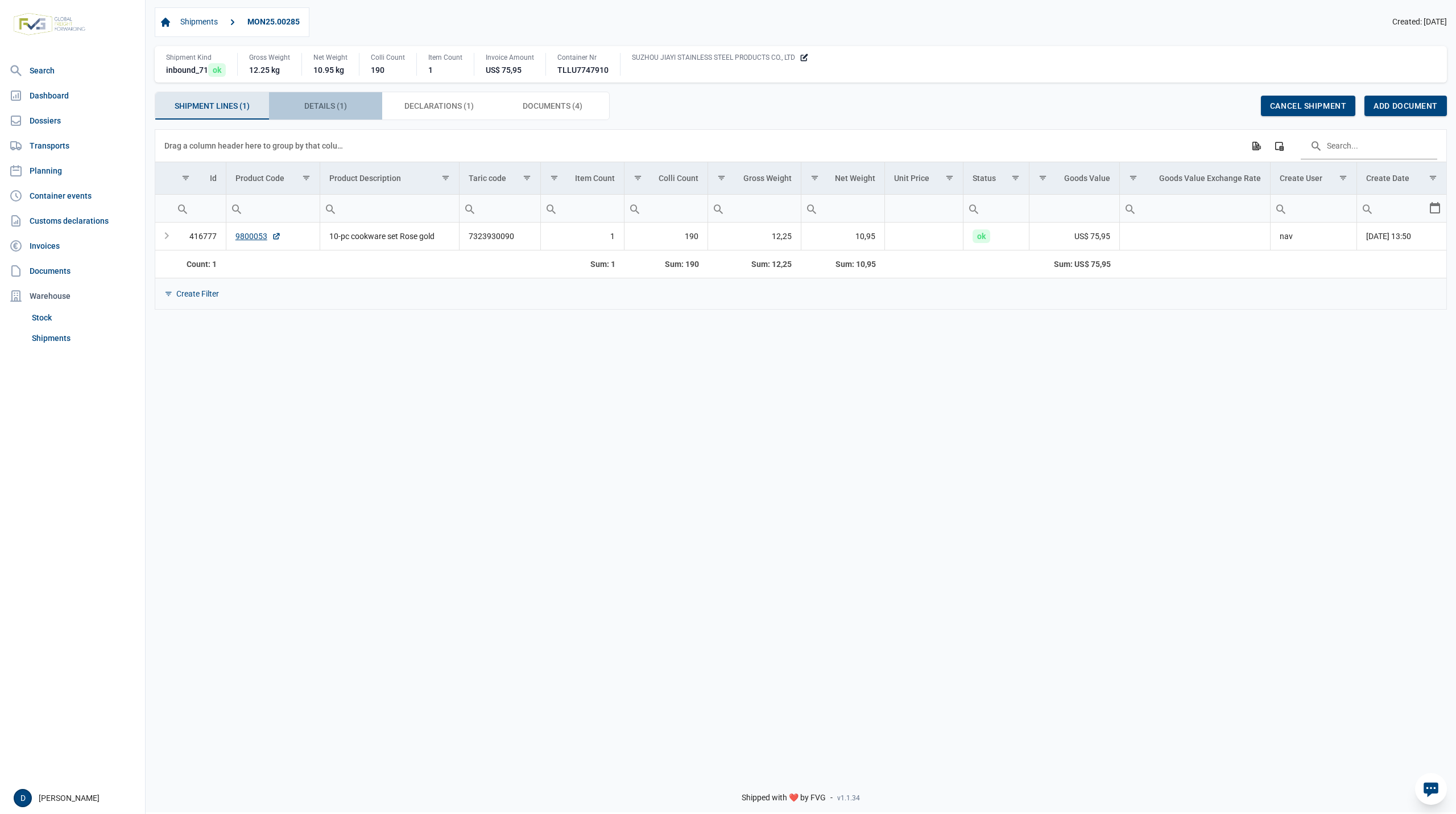
click at [321, 110] on span "Details (1) Details (1)" at bounding box center [325, 105] width 43 height 13
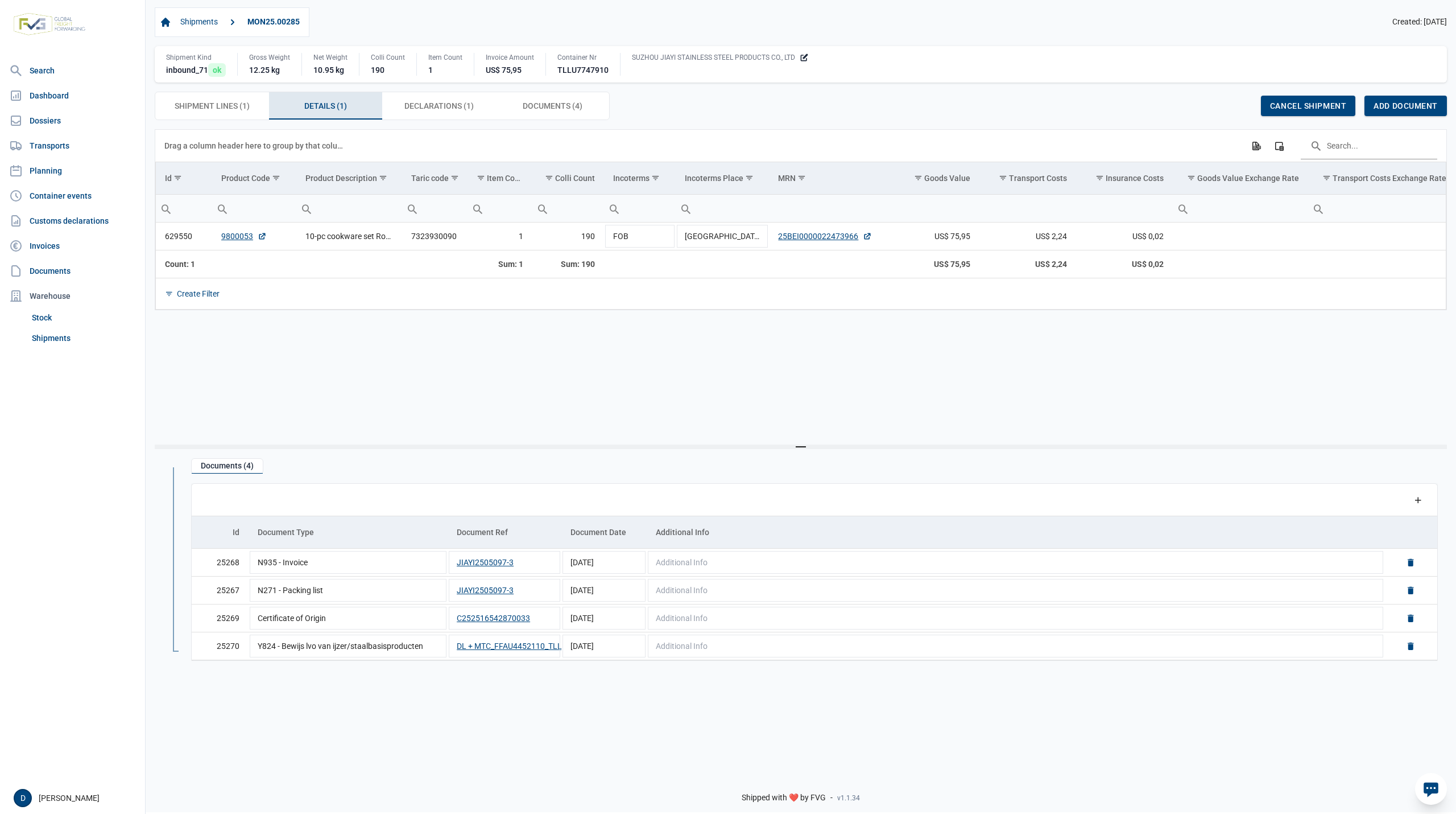
click at [590, 403] on div "Data grid with 1 rows and 22 columns Drag a column header here to group by that…" at bounding box center [801, 286] width 1292 height 315
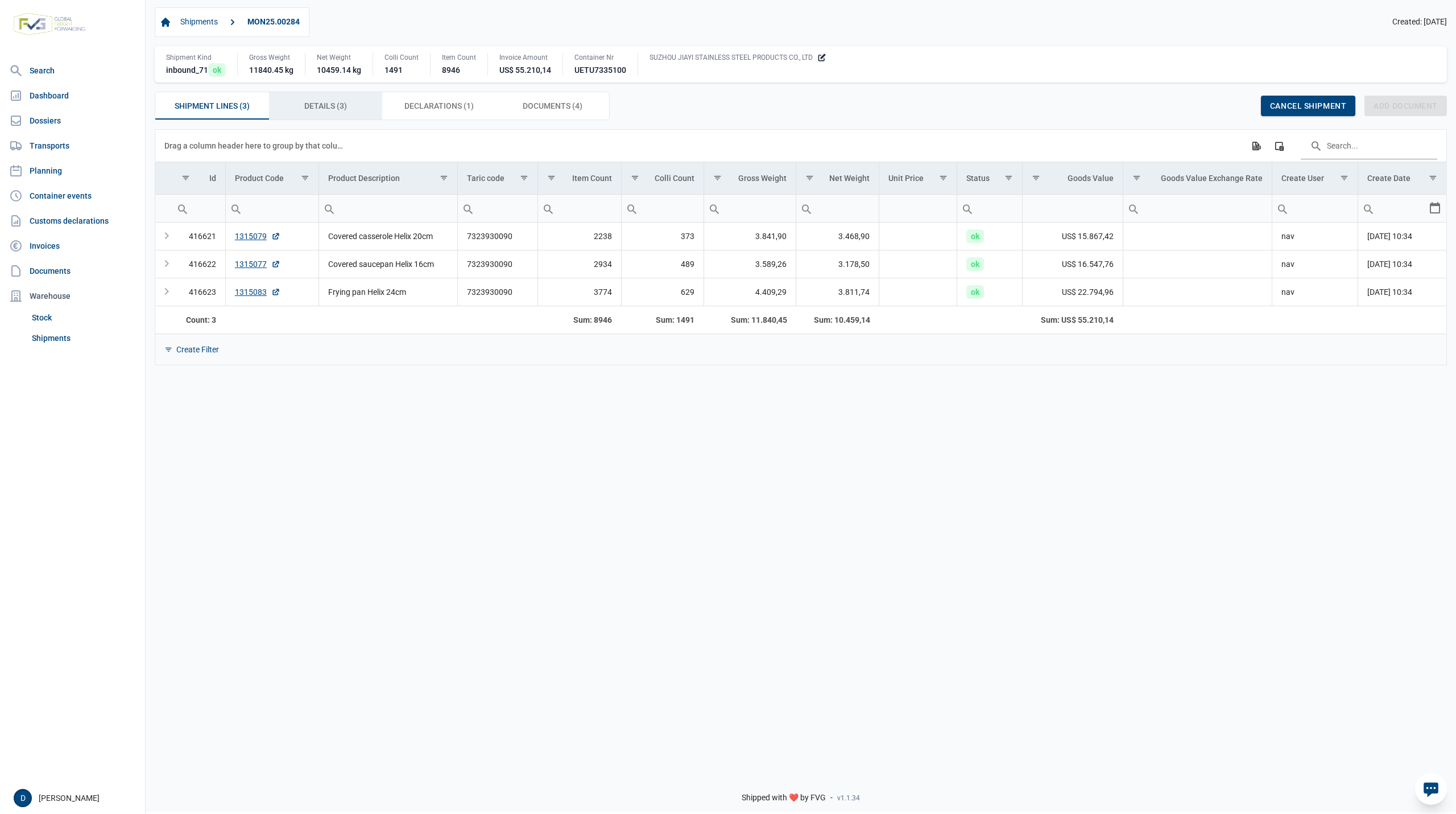
click at [316, 103] on span "Details (3) Details (3)" at bounding box center [325, 105] width 43 height 13
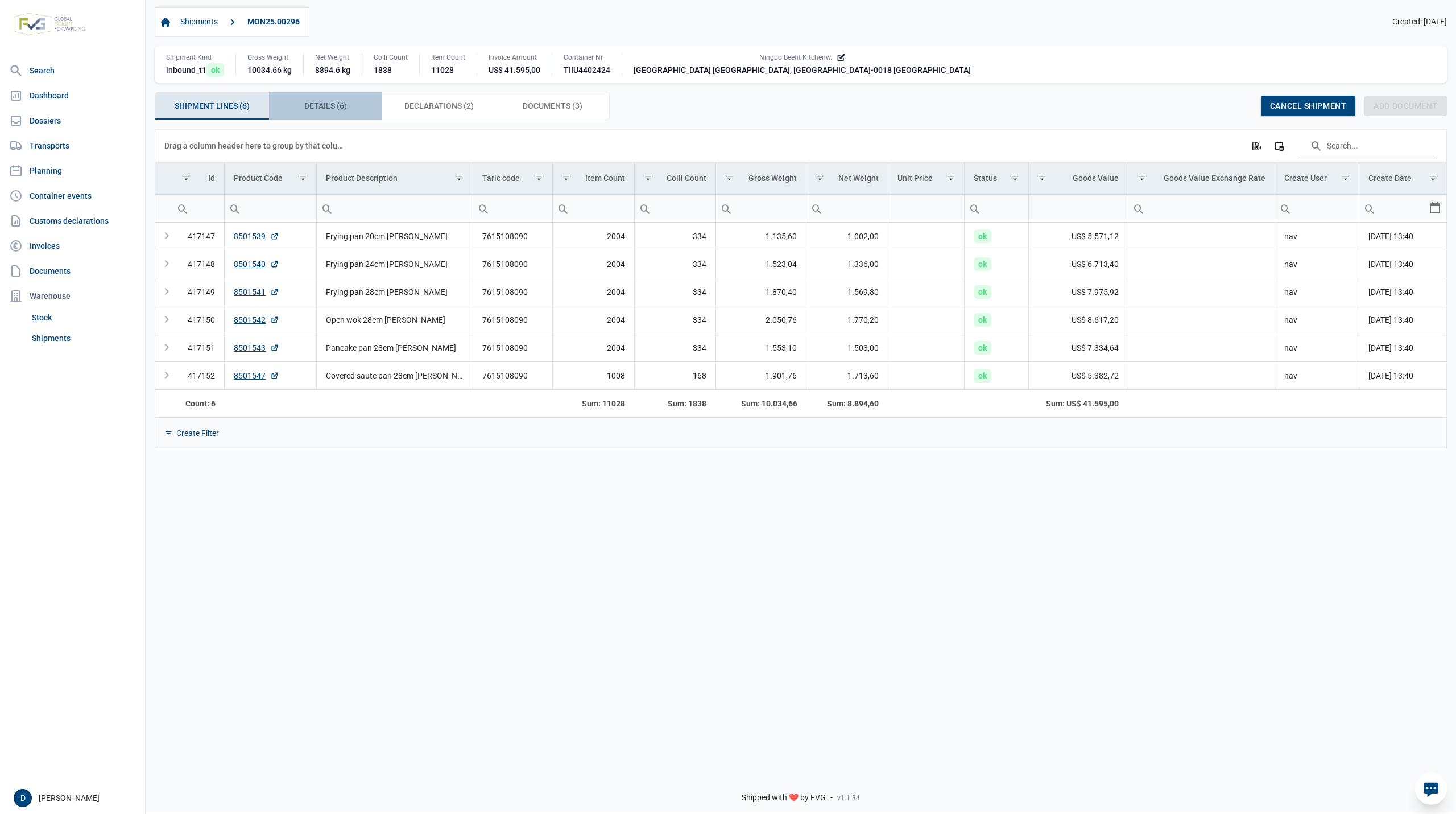
click at [318, 104] on span "Details (6) Details (6)" at bounding box center [325, 105] width 43 height 13
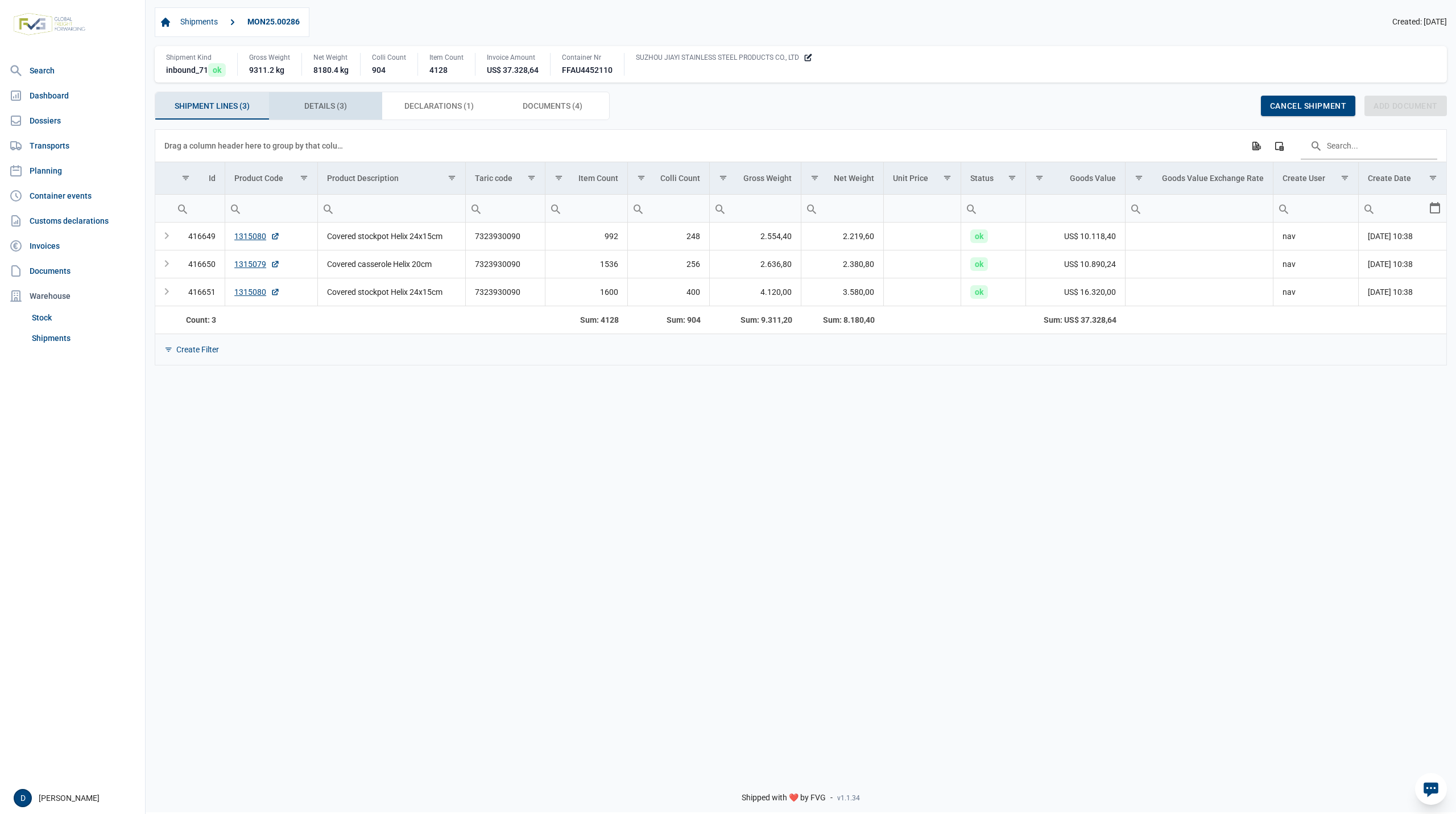
click at [325, 103] on span "Details (3) Details (3)" at bounding box center [325, 105] width 43 height 13
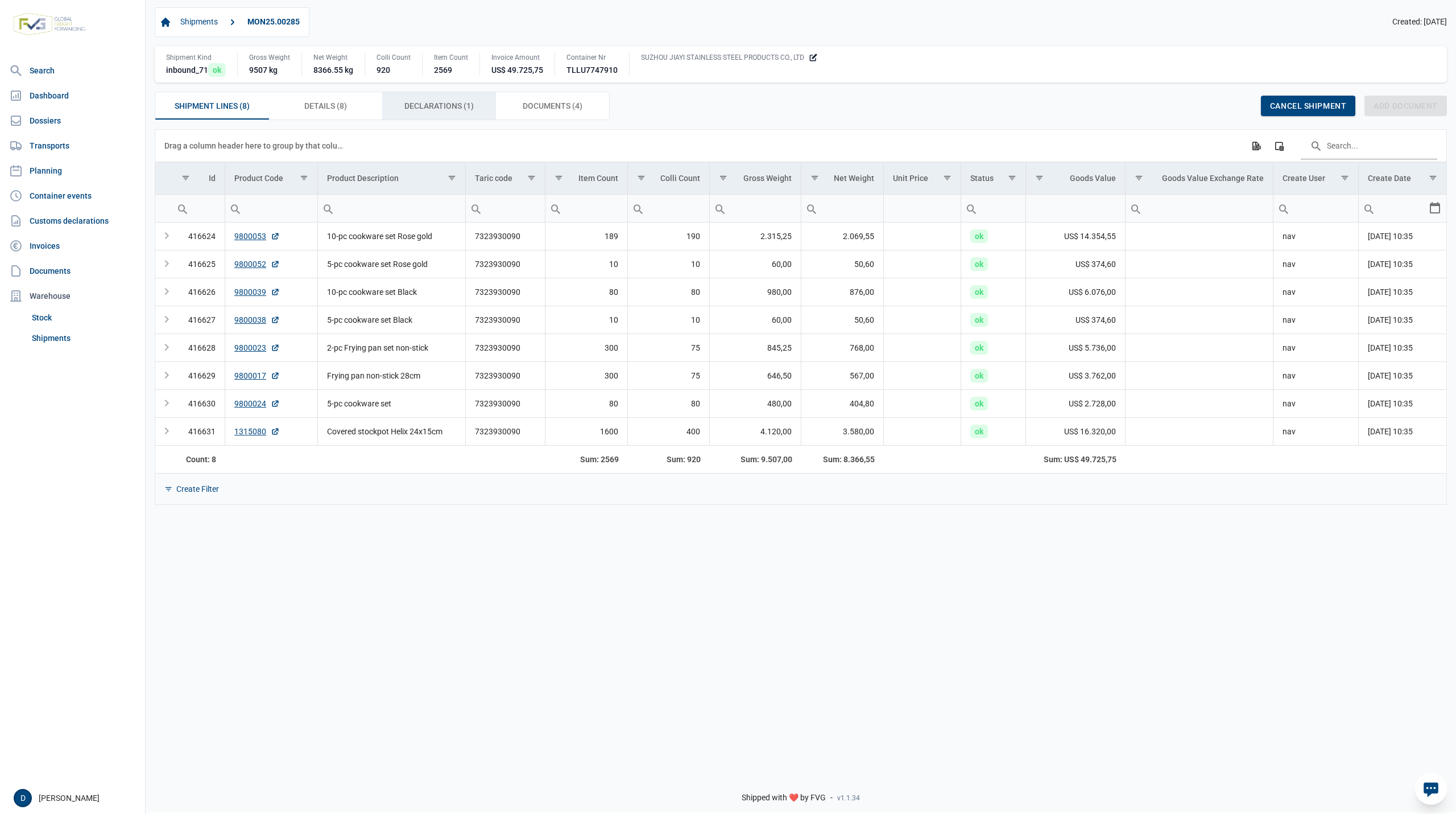
click at [424, 110] on span "Declarations (1) Declarations (1)" at bounding box center [439, 105] width 70 height 13
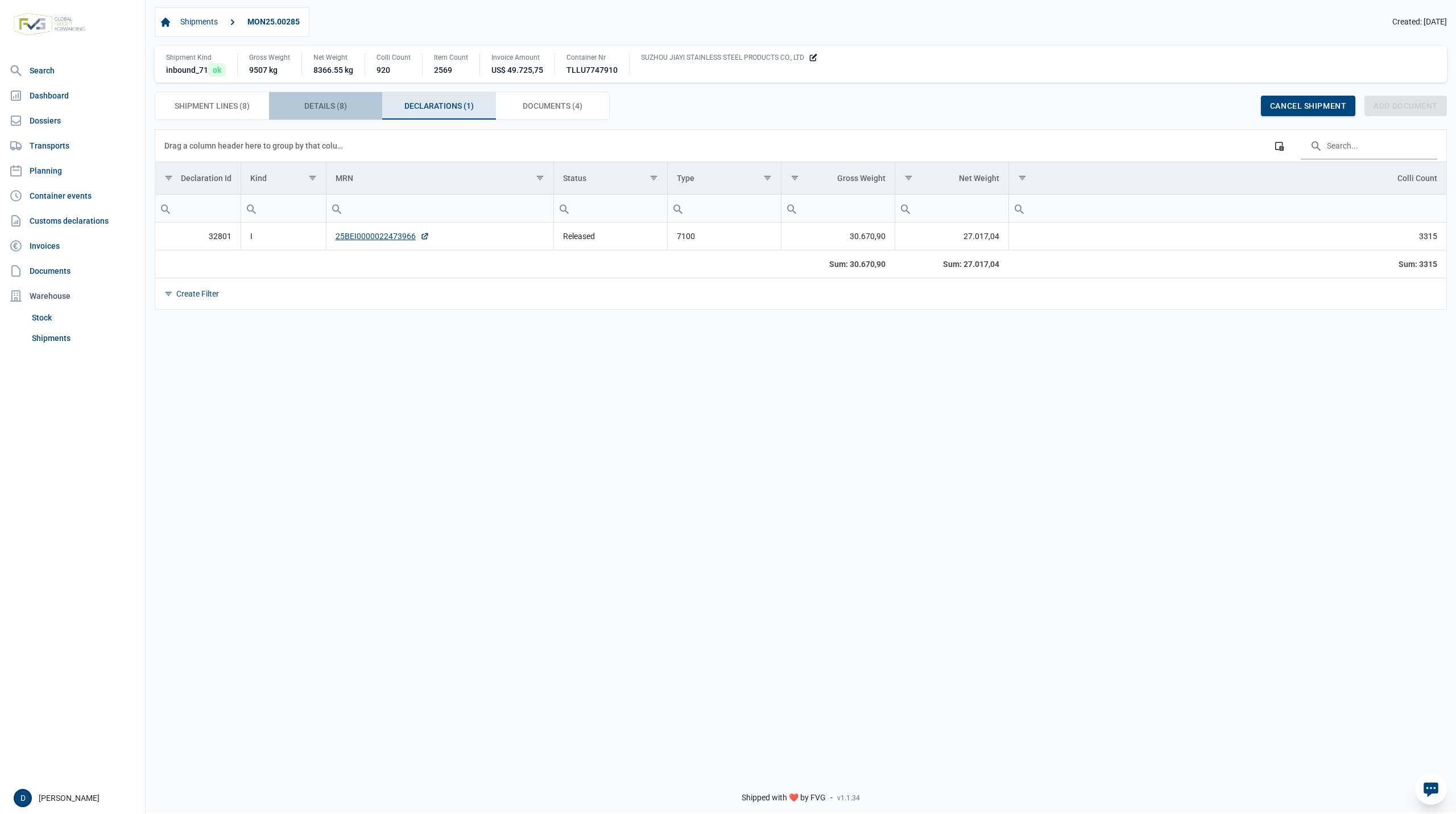
click at [354, 109] on div "Details (8) Details (8)" at bounding box center [325, 105] width 114 height 28
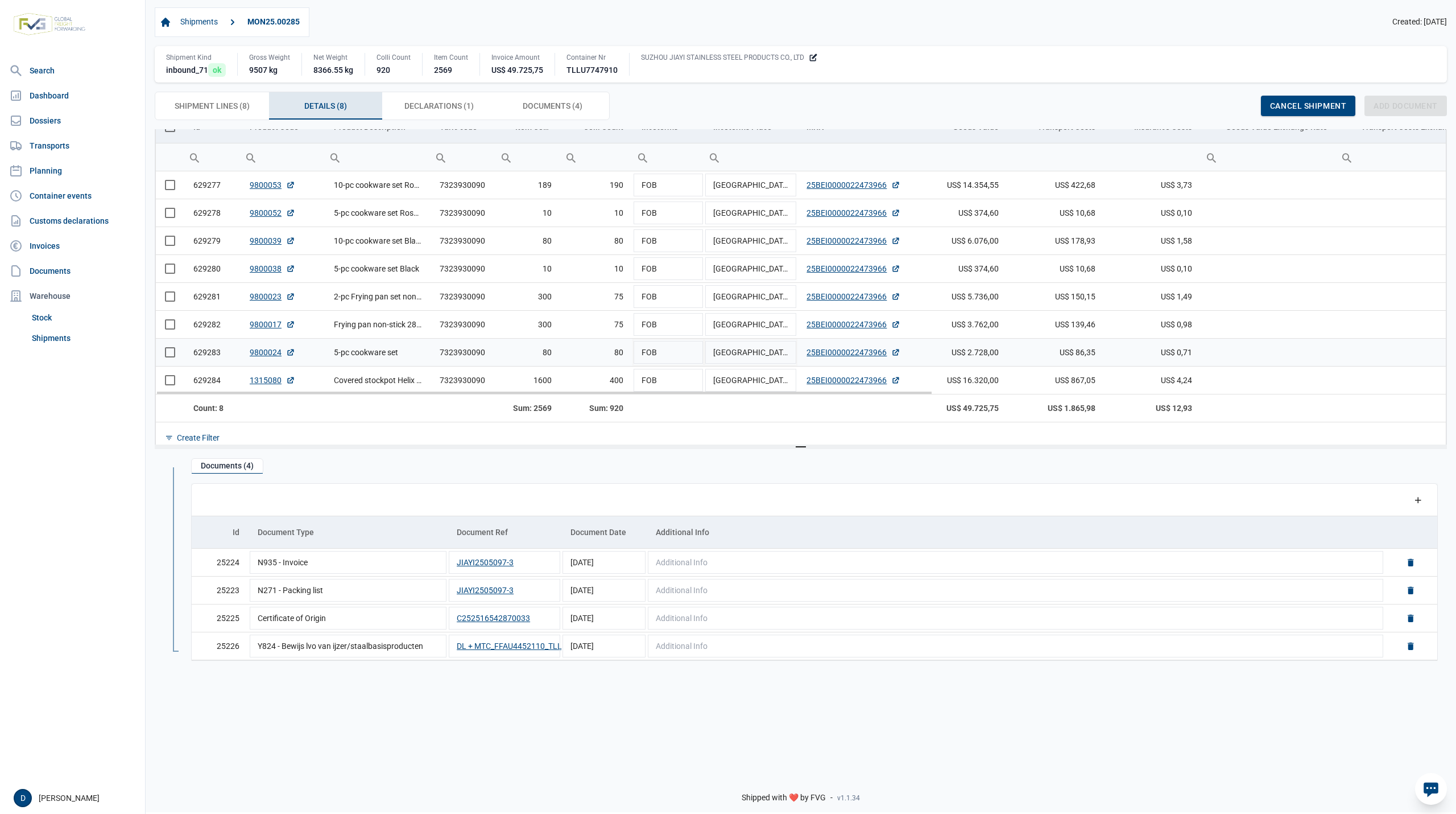
scroll to position [74, 0]
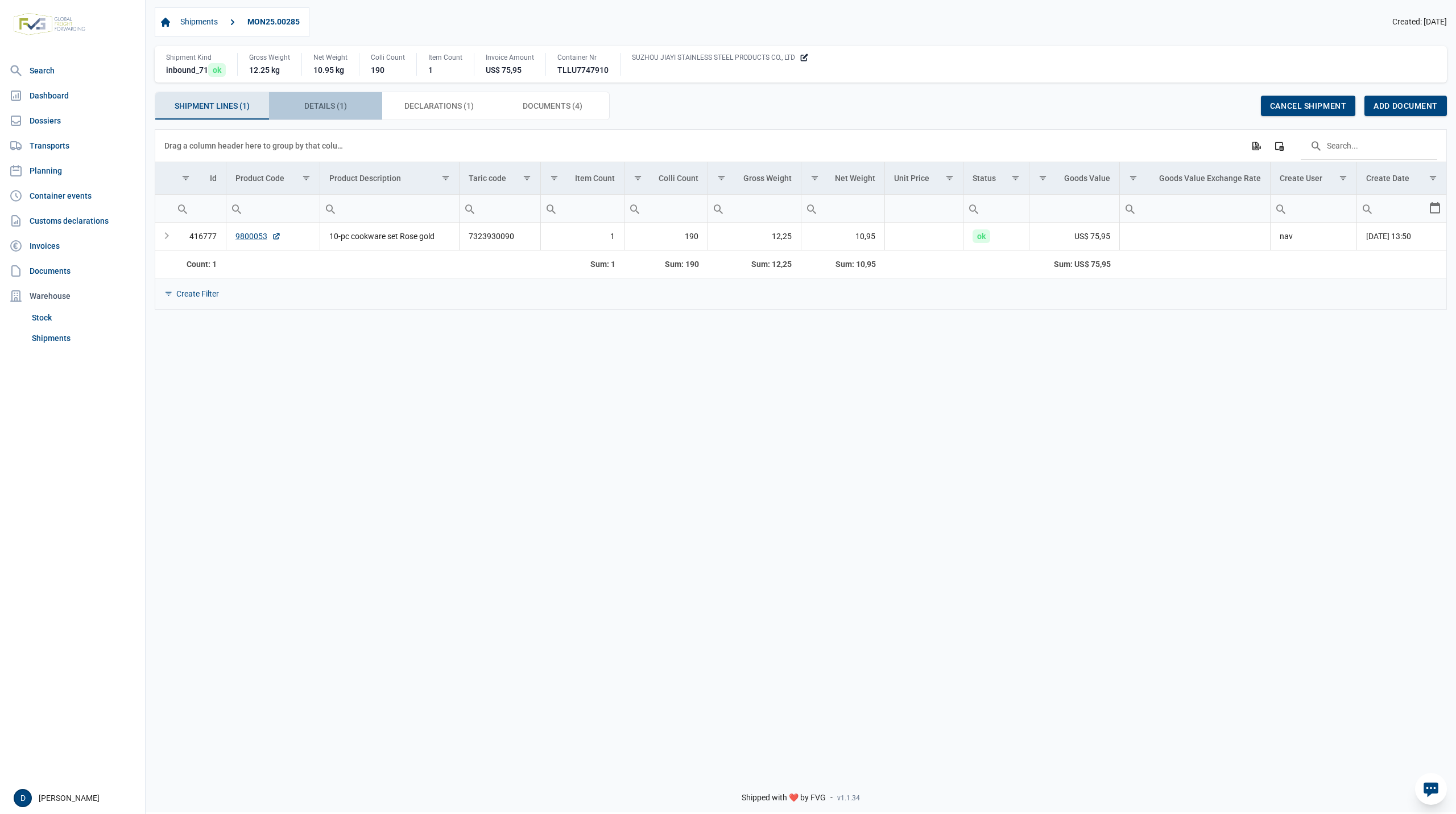
click at [316, 113] on span "Details (1) Details (1)" at bounding box center [325, 105] width 43 height 13
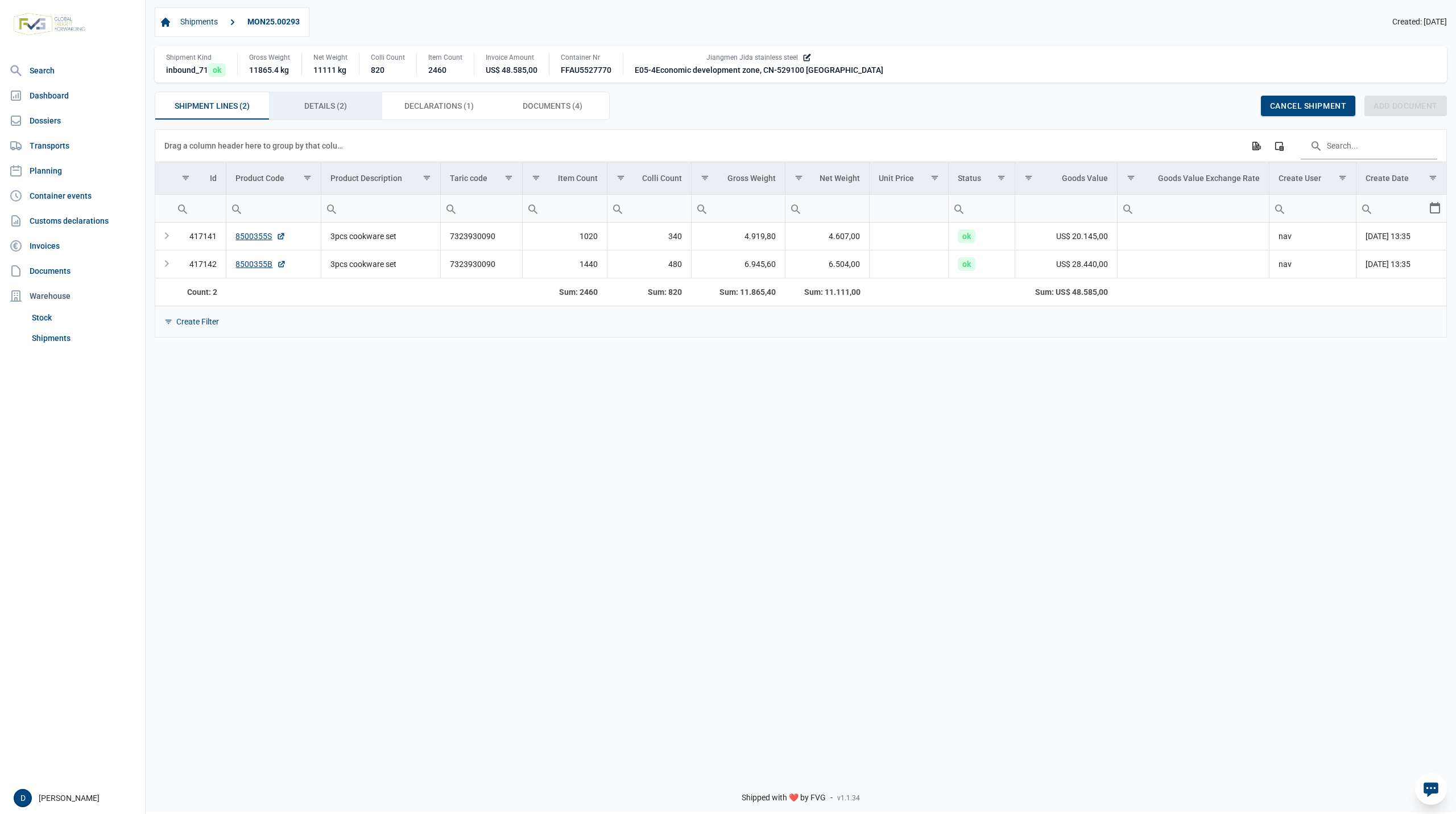
click at [330, 99] on div "Details (2) Details (2)" at bounding box center [325, 105] width 114 height 28
